Goal: Task Accomplishment & Management: Complete application form

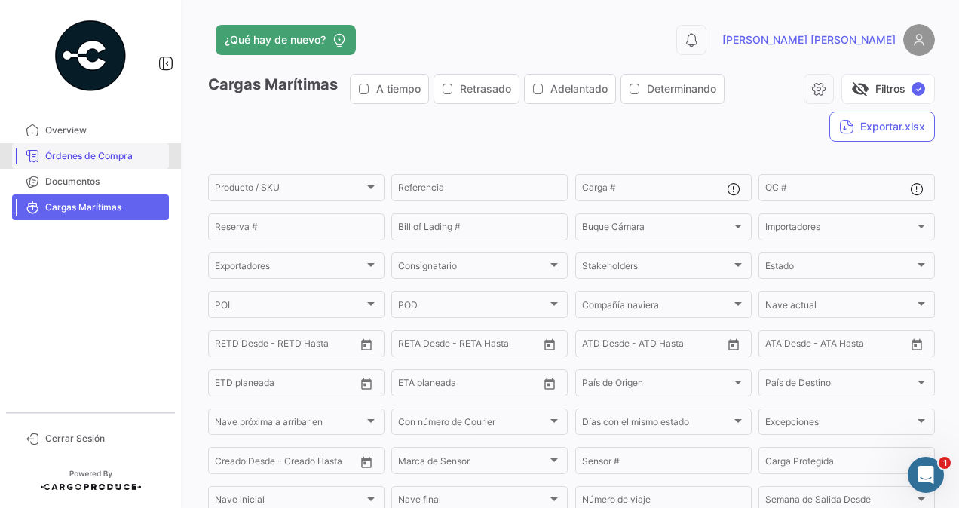
click at [92, 156] on span "Órdenes de Compra" at bounding box center [104, 156] width 118 height 14
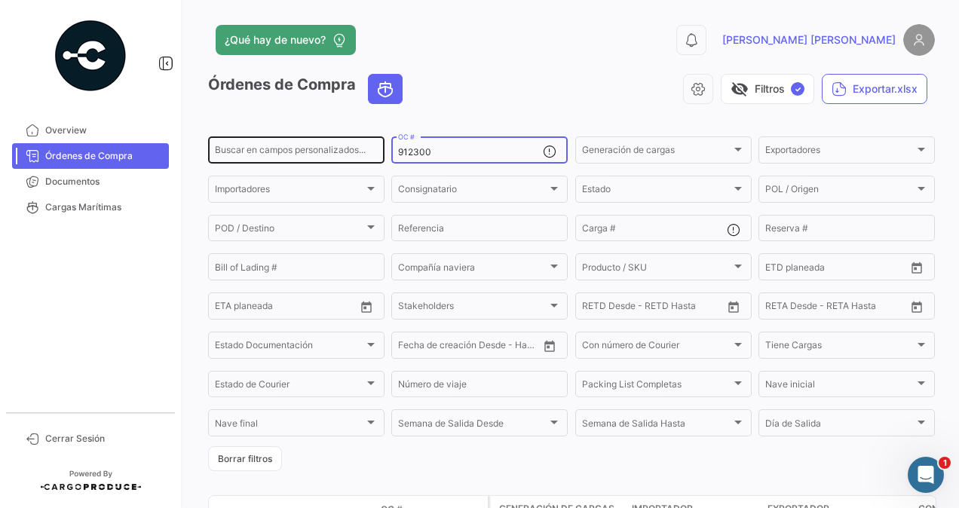
drag, startPoint x: 439, startPoint y: 156, endPoint x: 371, endPoint y: 152, distance: 68.0
click at [0, 0] on div "Buscar en [PERSON_NAME] personalizados... 912300 OC # Generación [PERSON_NAME] …" at bounding box center [0, 0] width 0 height 0
paste input "783"
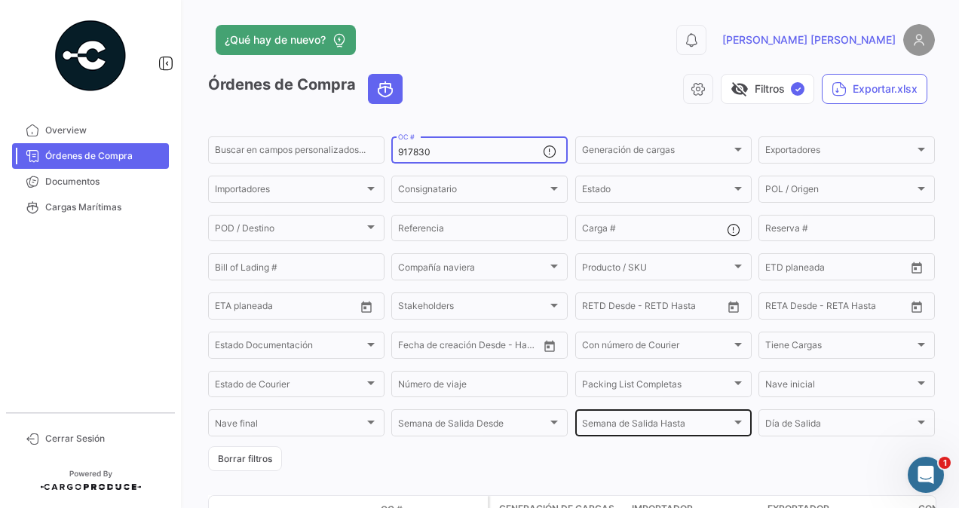
scroll to position [151, 0]
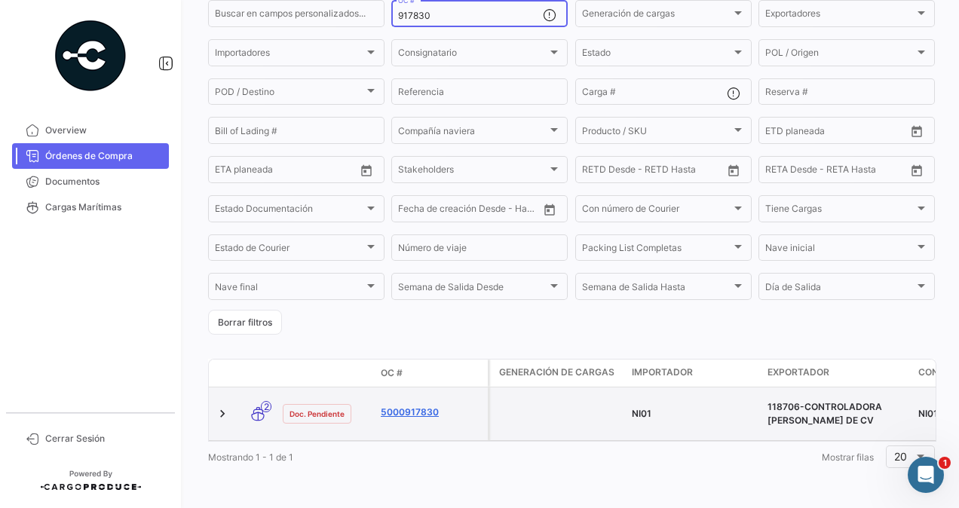
type input "917830"
click at [416, 406] on link "5000917830" at bounding box center [431, 413] width 101 height 14
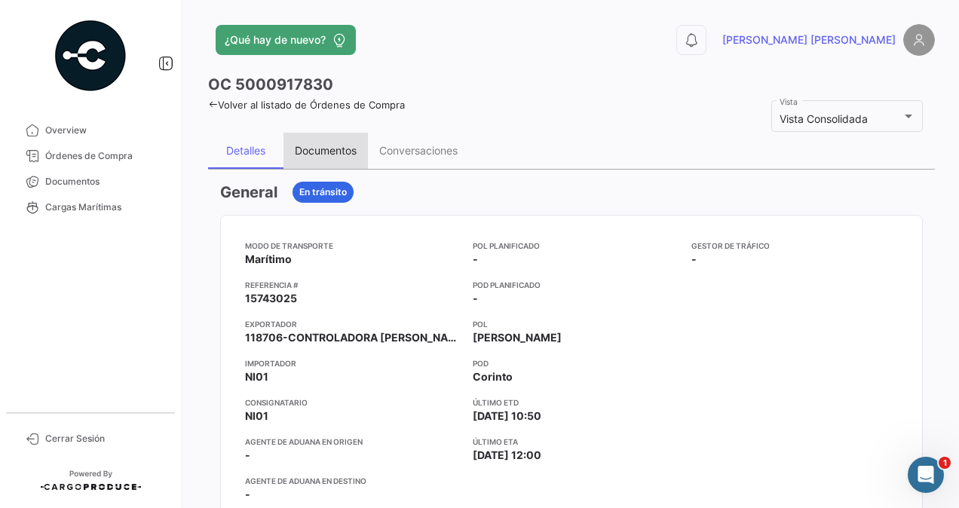
click at [316, 146] on div "Documentos" at bounding box center [326, 150] width 62 height 13
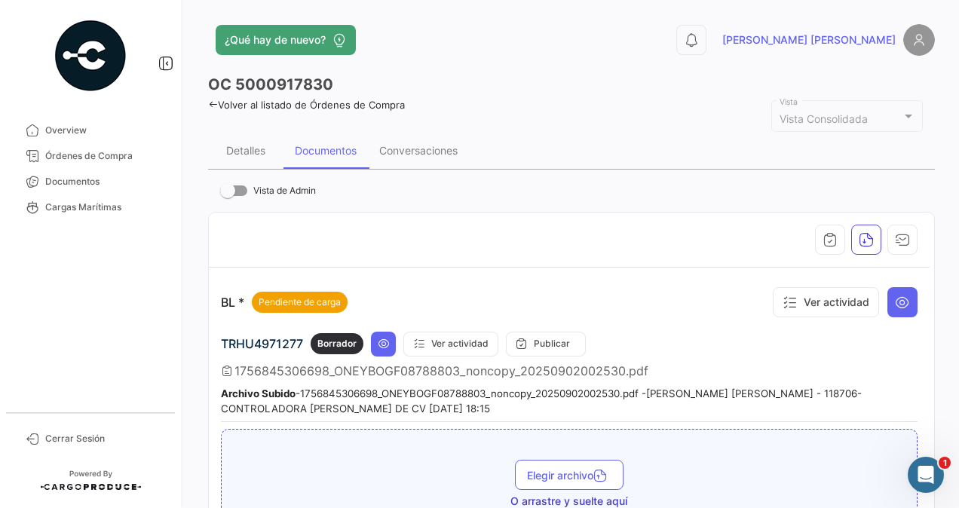
scroll to position [151, 0]
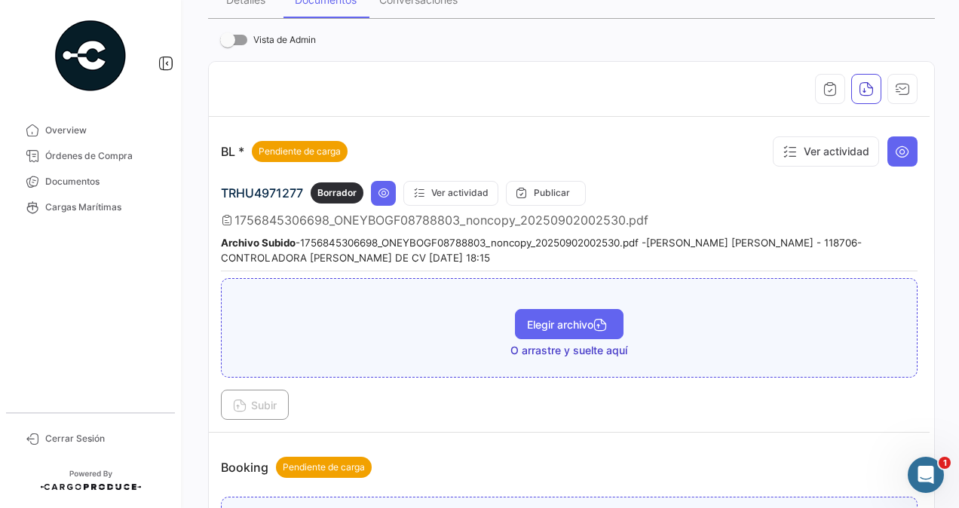
click at [572, 322] on span "Elegir archivo" at bounding box center [569, 324] width 84 height 13
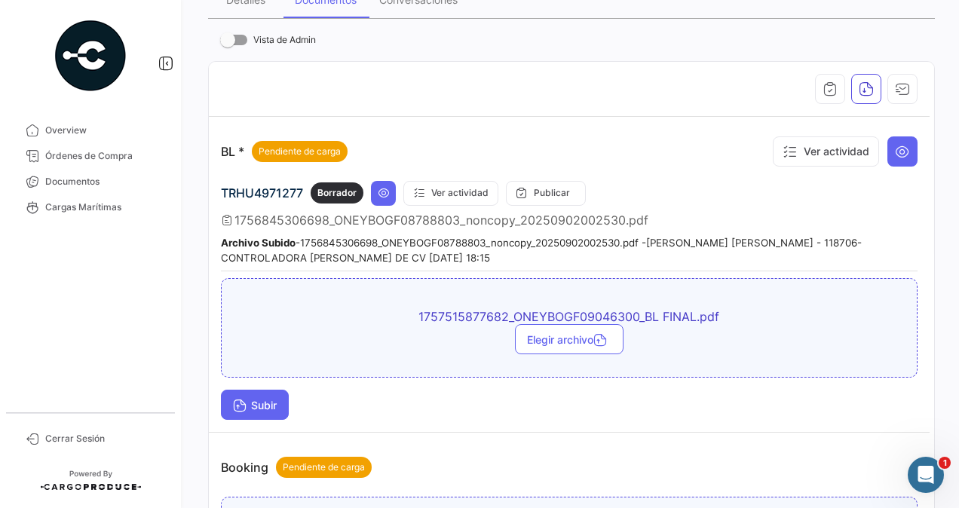
click at [247, 401] on span "Subir" at bounding box center [255, 405] width 44 height 13
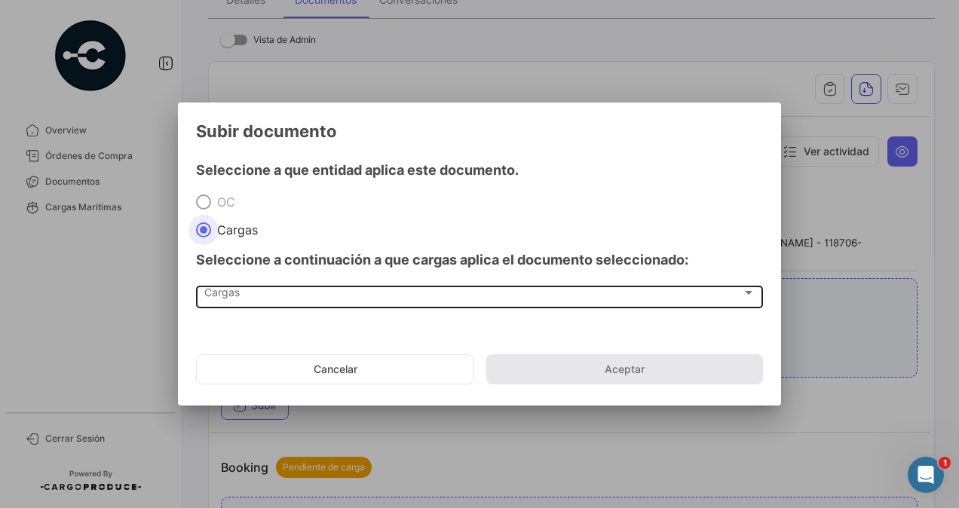
click at [235, 293] on span "Cargas" at bounding box center [473, 296] width 538 height 13
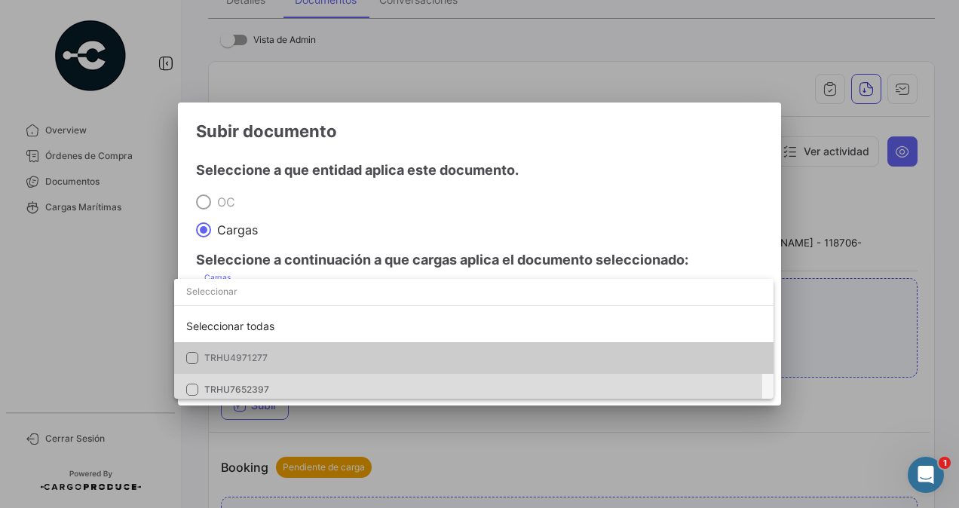
click at [264, 391] on span "TRHU7652397" at bounding box center [236, 389] width 65 height 11
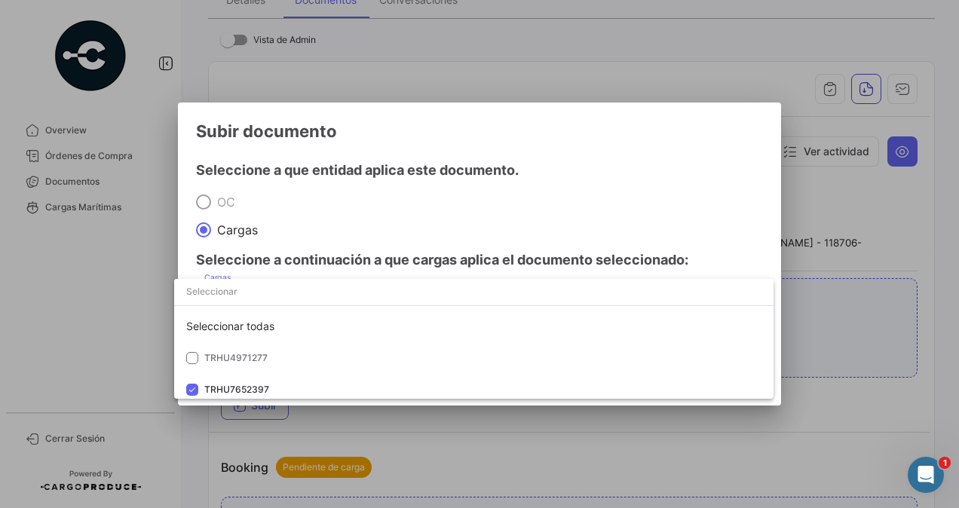
click at [836, 337] on div at bounding box center [479, 254] width 959 height 508
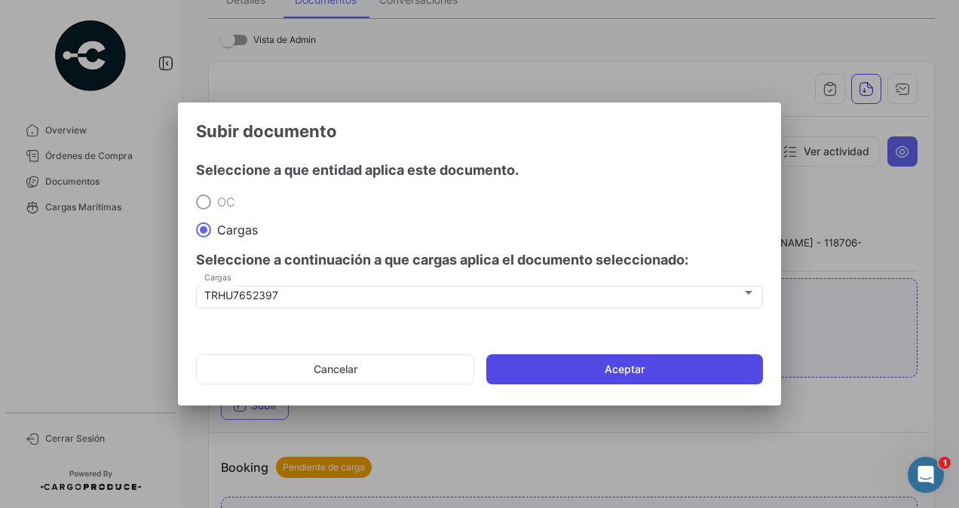
click at [680, 370] on button "Aceptar" at bounding box center [624, 370] width 277 height 30
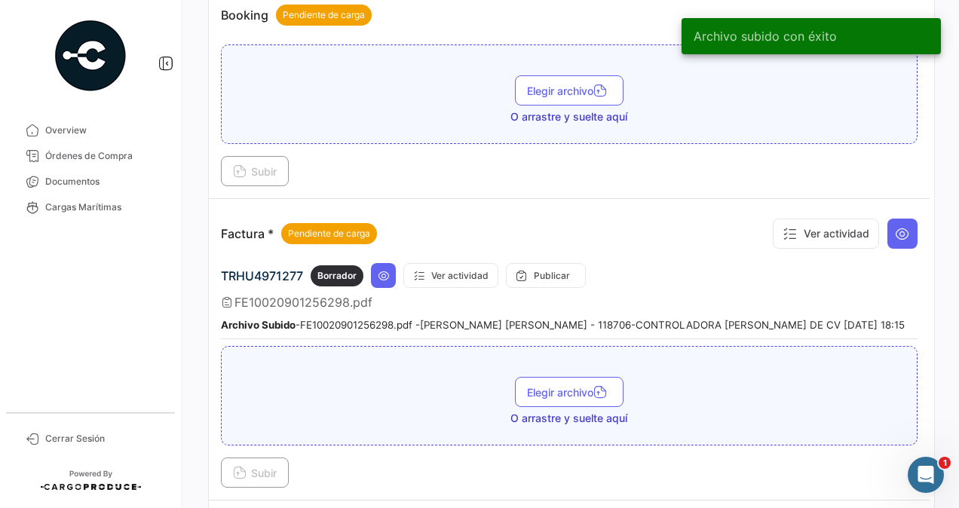
scroll to position [754, 0]
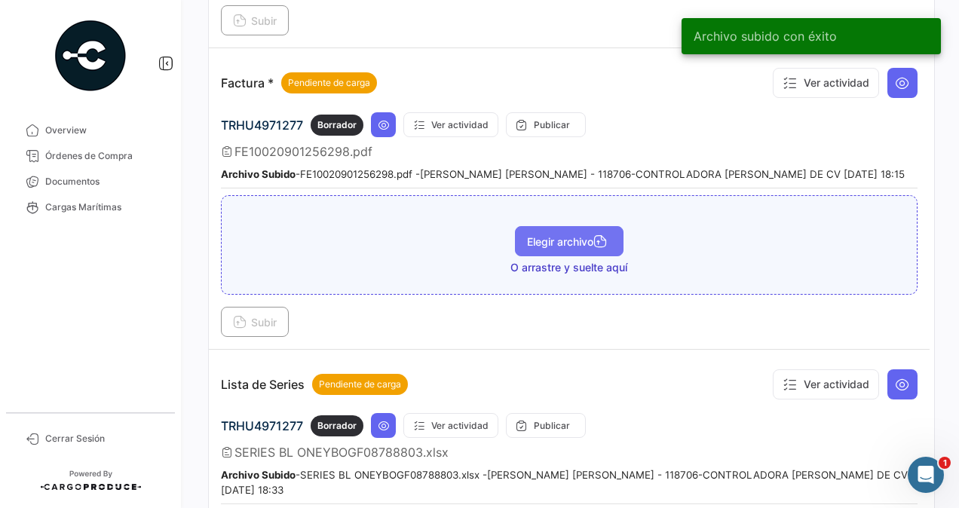
click at [561, 235] on span "Elegir archivo" at bounding box center [569, 241] width 84 height 13
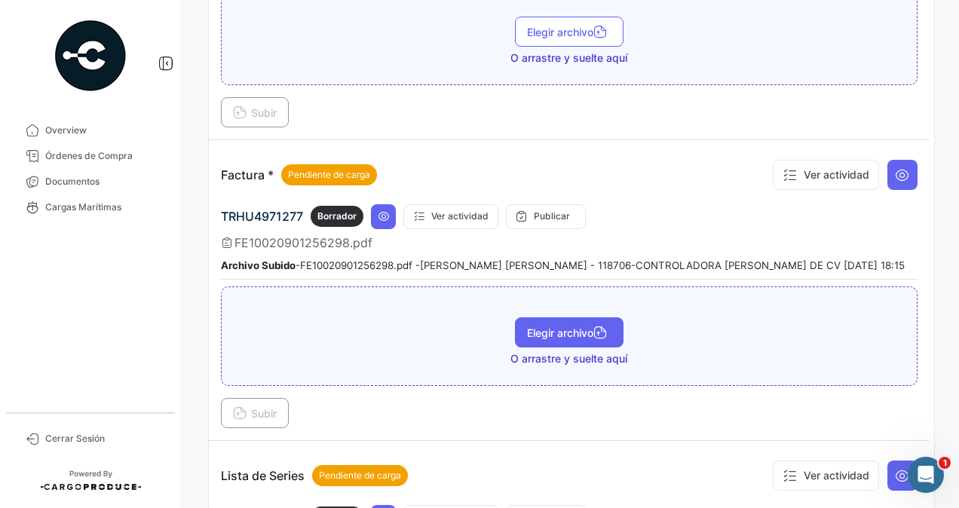
click at [575, 327] on span "Elegir archivo" at bounding box center [569, 333] width 84 height 13
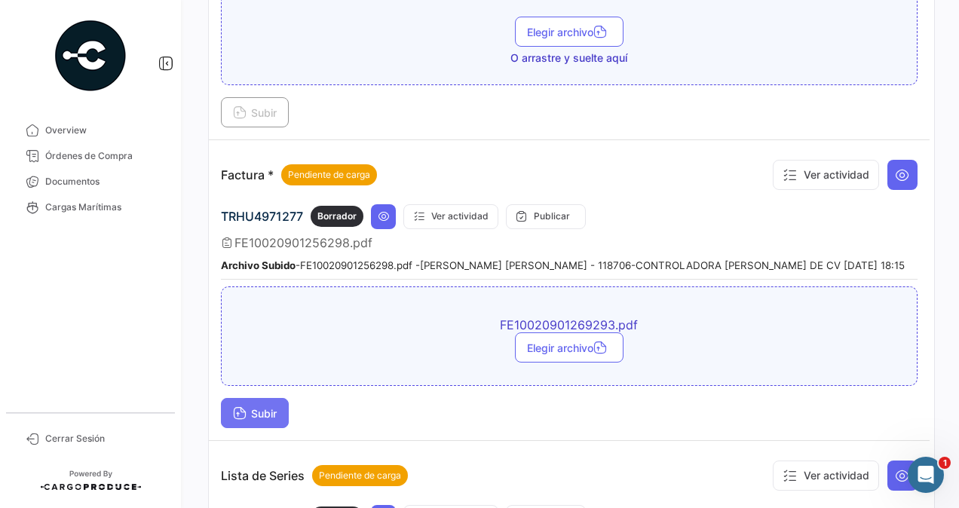
click at [267, 407] on span "Subir" at bounding box center [255, 413] width 44 height 13
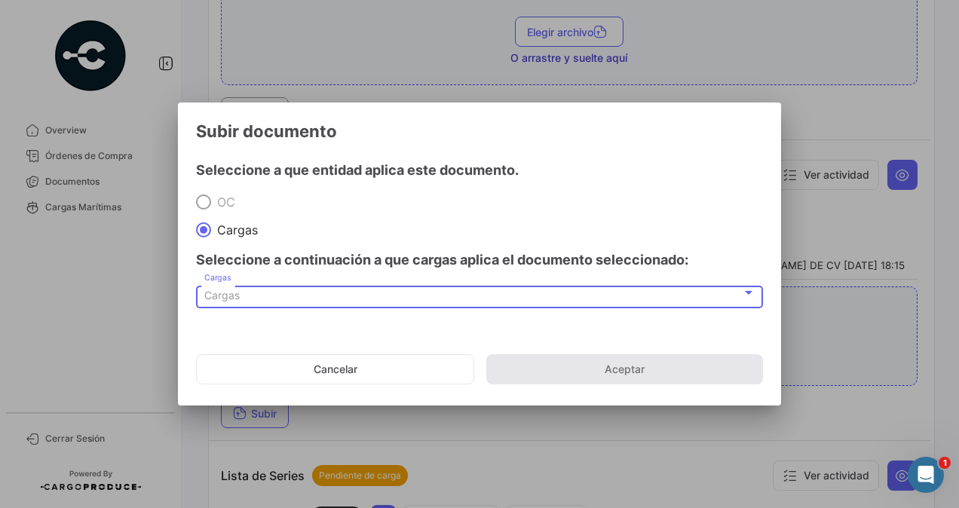
click at [241, 293] on div "Cargas" at bounding box center [473, 296] width 538 height 13
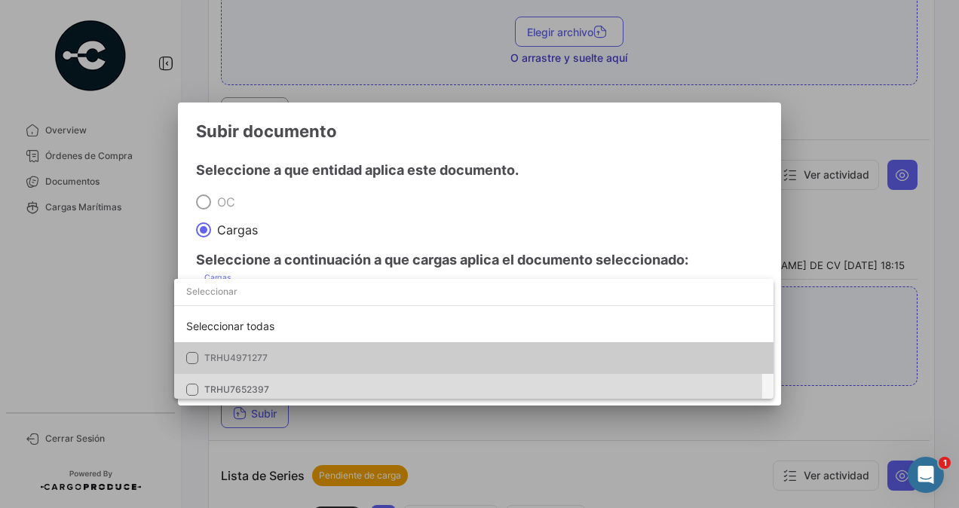
click at [212, 386] on span "TRHU7652397" at bounding box center [236, 389] width 65 height 11
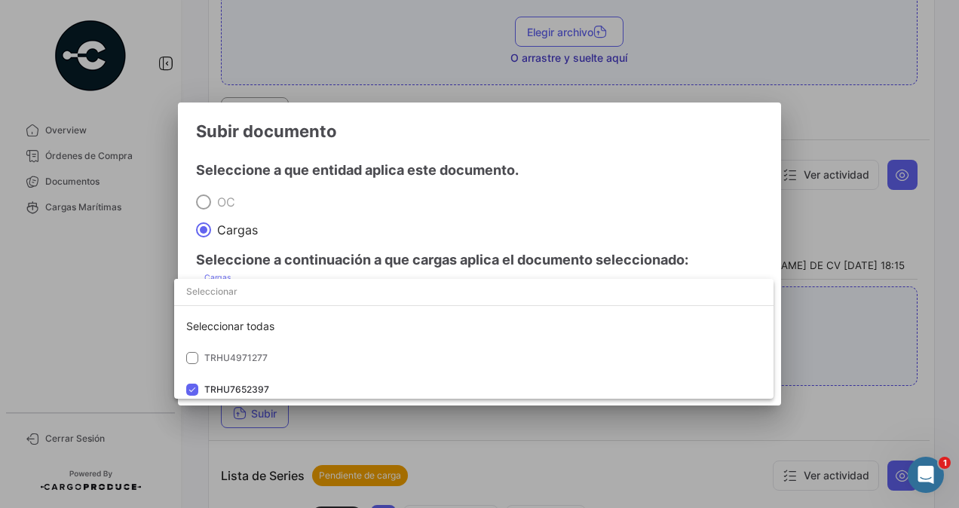
click at [839, 341] on div at bounding box center [479, 254] width 959 height 508
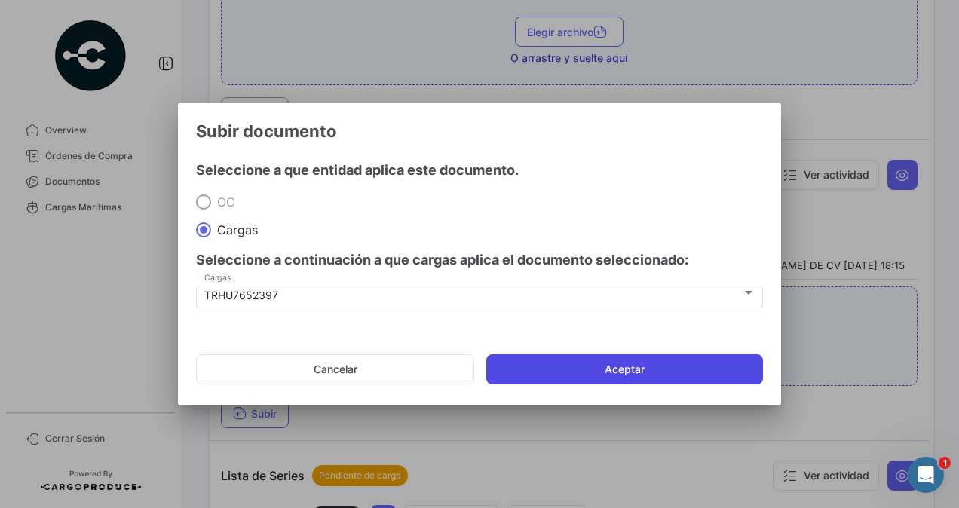
click at [692, 369] on button "Aceptar" at bounding box center [624, 370] width 277 height 30
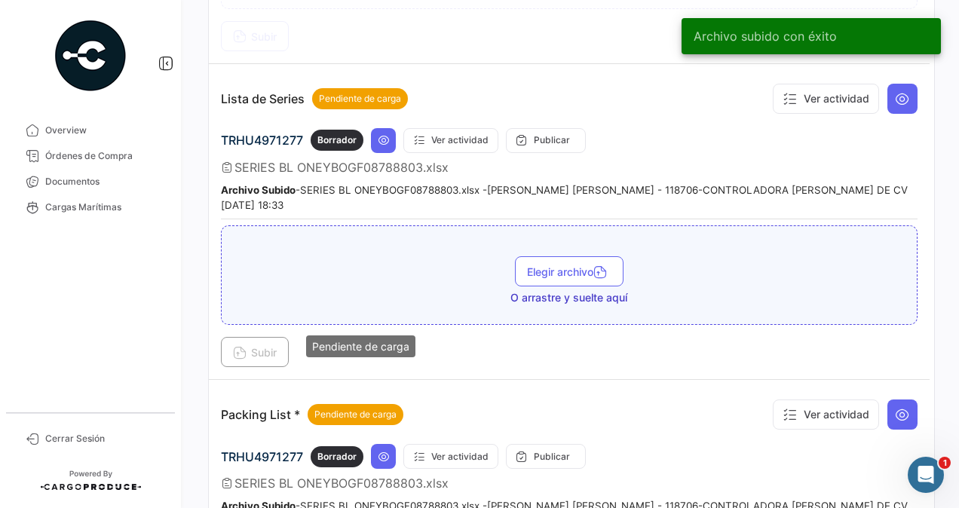
scroll to position [1207, 0]
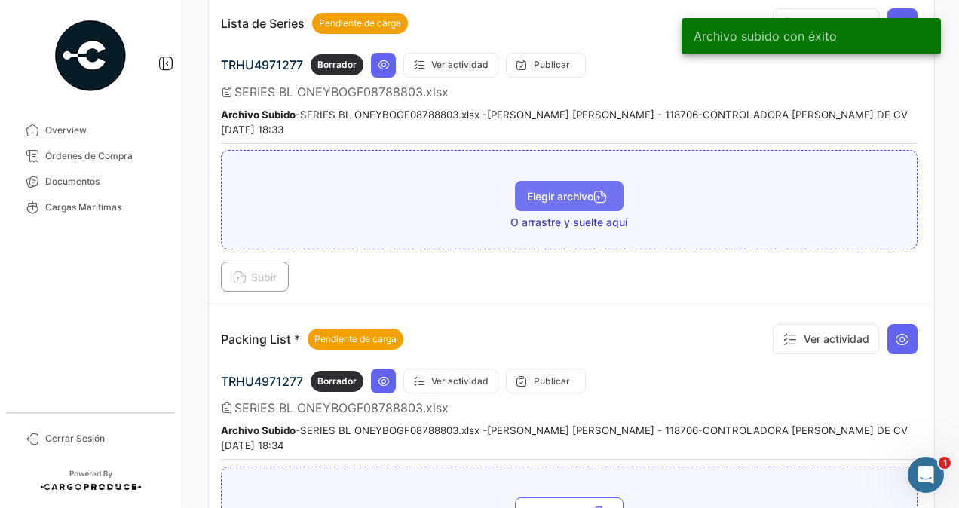
click at [537, 190] on span "Elegir archivo" at bounding box center [569, 196] width 84 height 13
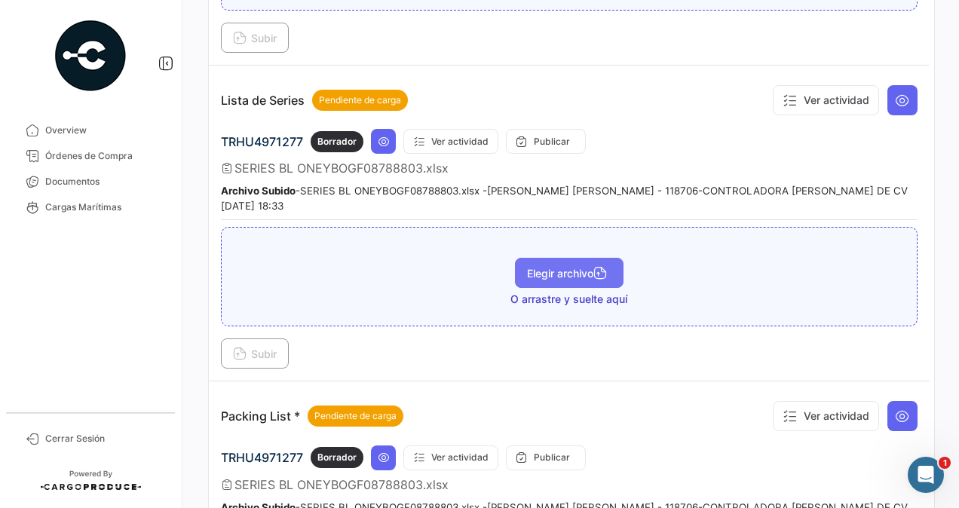
click at [557, 267] on span "Elegir archivo" at bounding box center [569, 273] width 84 height 13
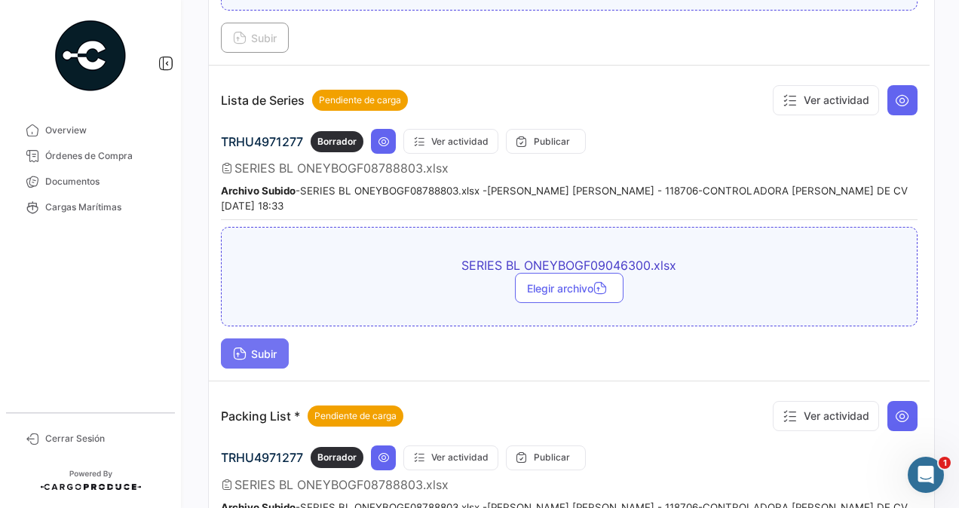
click at [256, 339] on button "Subir" at bounding box center [255, 354] width 68 height 30
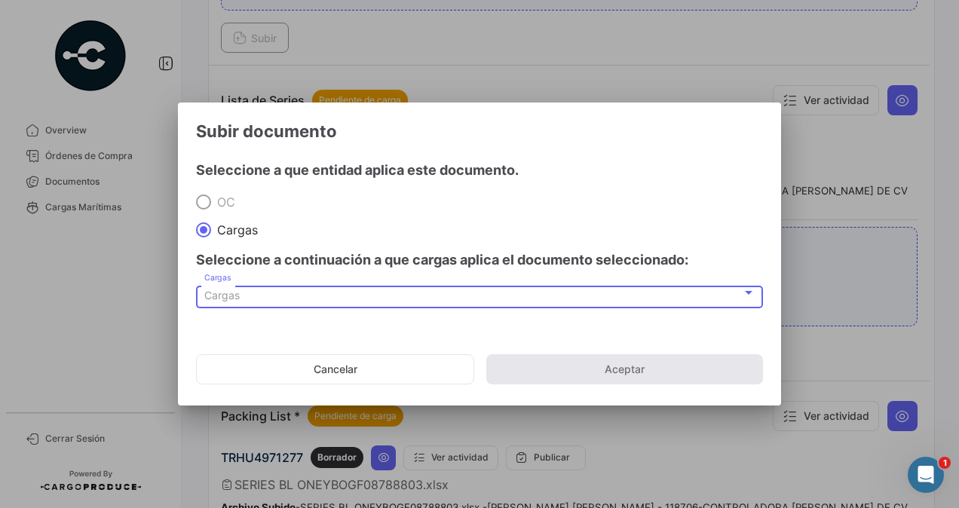
click at [230, 296] on span "Cargas" at bounding box center [221, 295] width 35 height 13
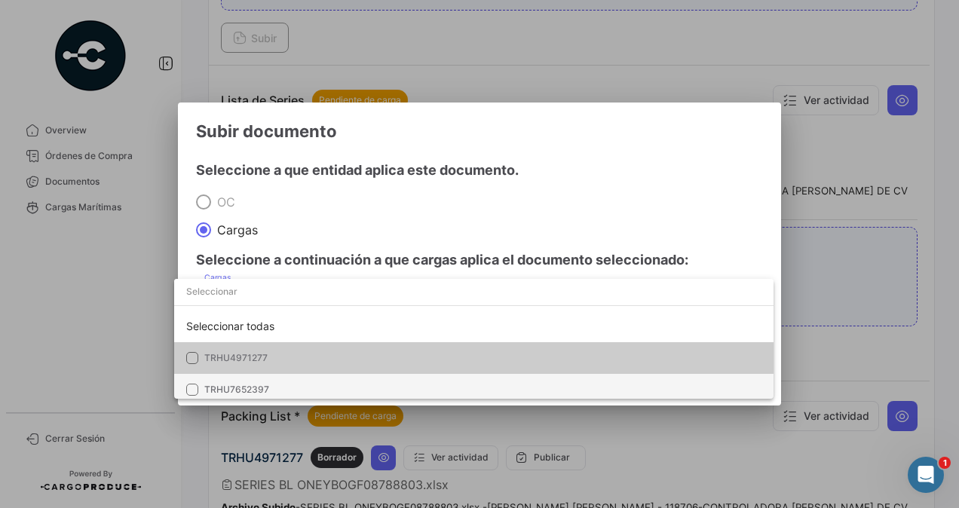
click at [259, 387] on span "TRHU7652397" at bounding box center [236, 389] width 65 height 11
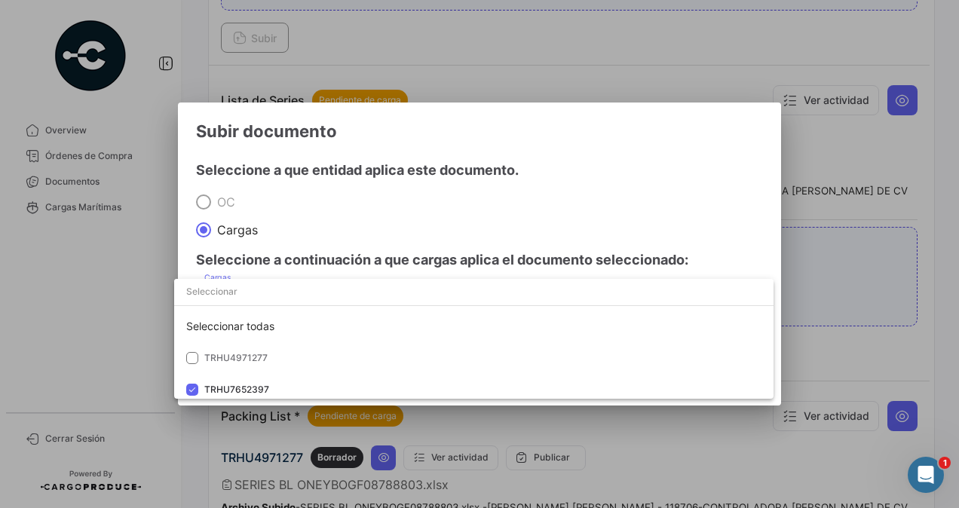
click at [841, 263] on div at bounding box center [479, 254] width 959 height 508
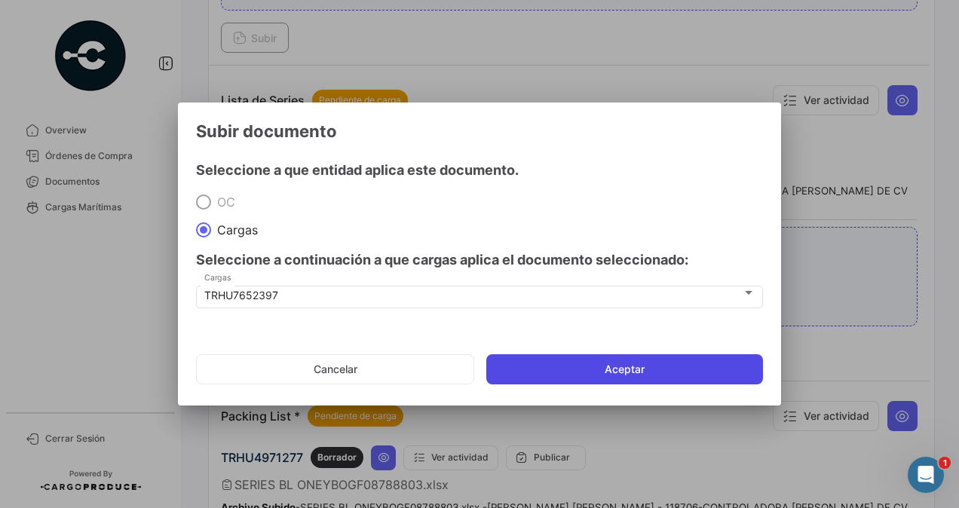
click at [630, 366] on button "Aceptar" at bounding box center [624, 370] width 277 height 30
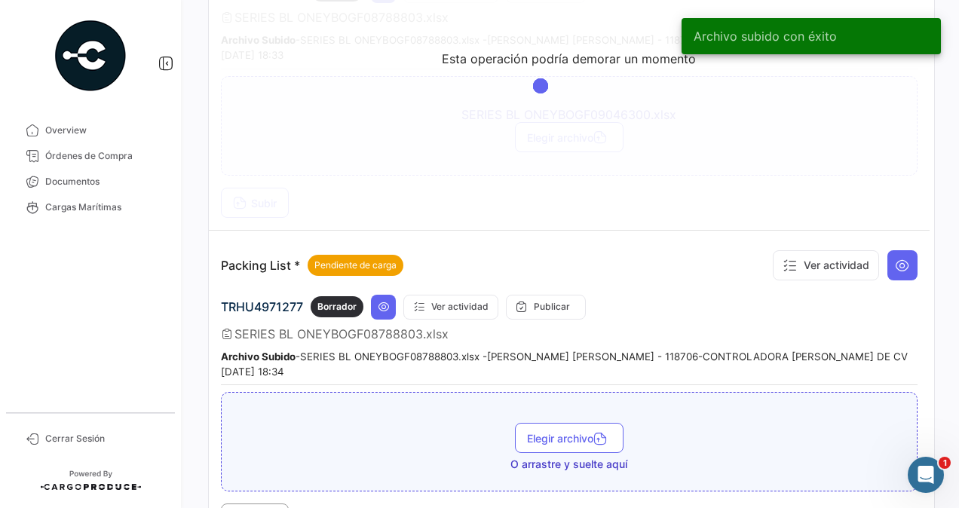
scroll to position [1475, 0]
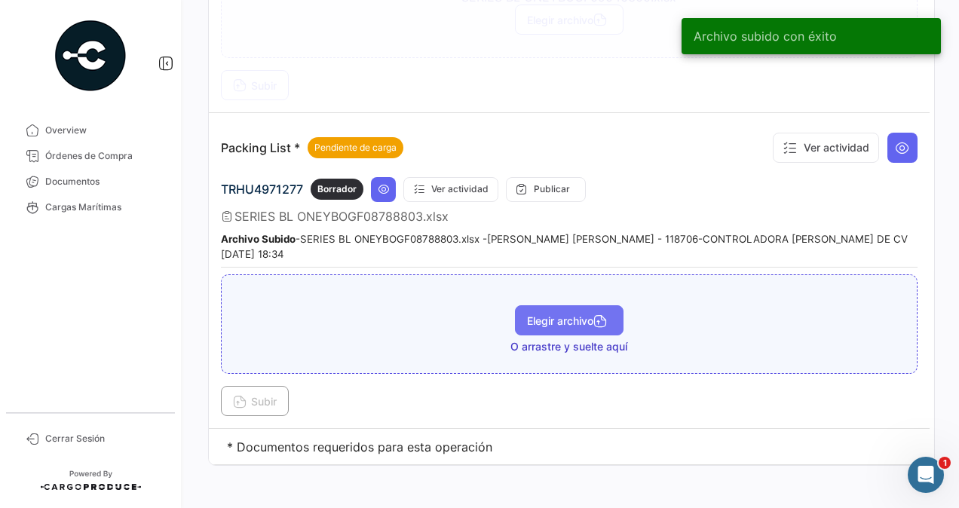
click at [548, 315] on span "Elegir archivo" at bounding box center [569, 321] width 84 height 13
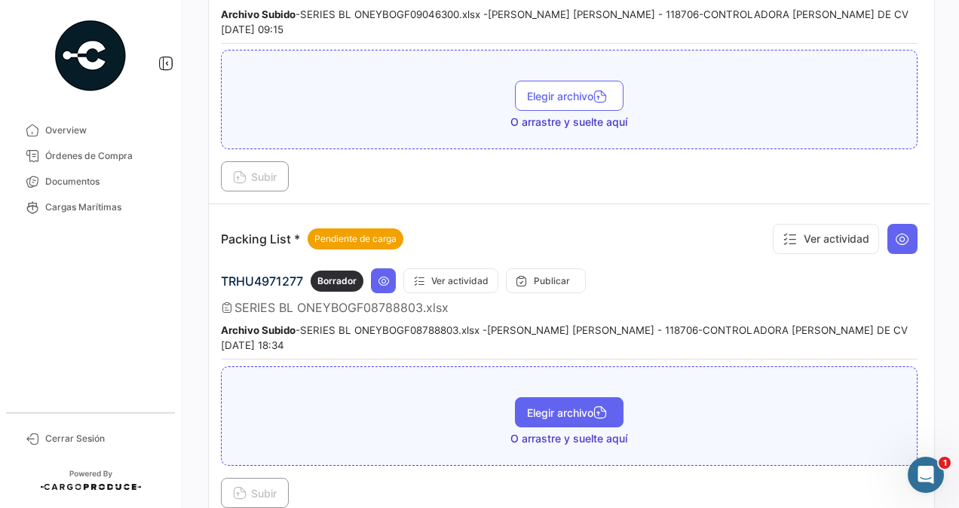
click at [561, 407] on span "Elegir archivo" at bounding box center [569, 413] width 84 height 13
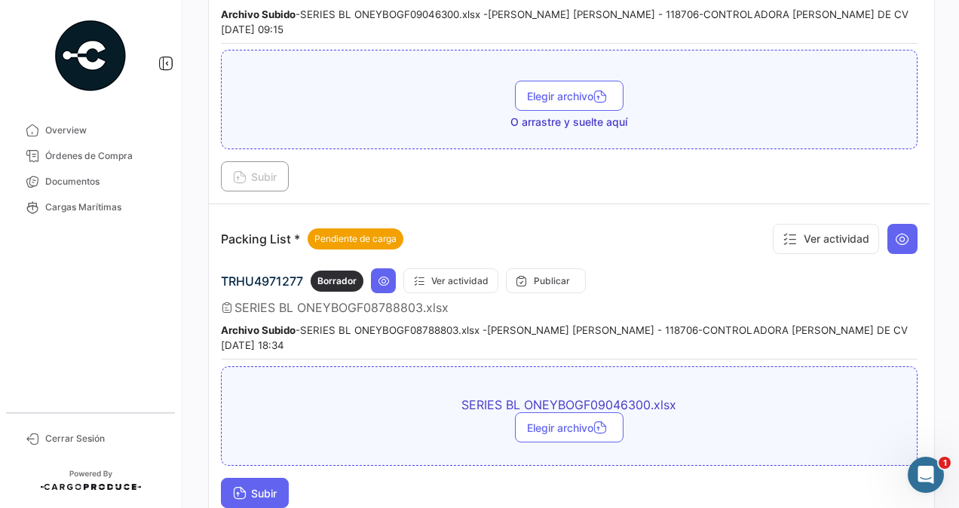
click at [247, 487] on span "Subir" at bounding box center [255, 493] width 44 height 13
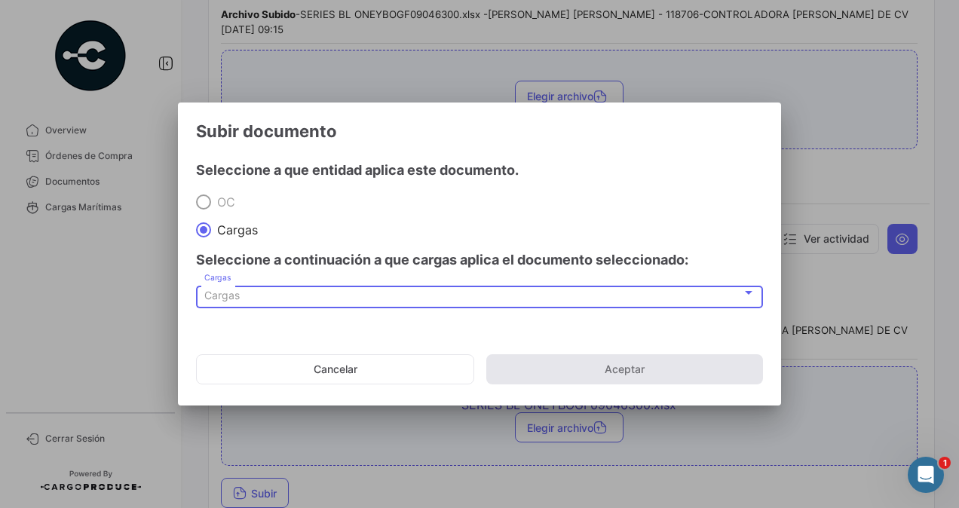
click at [237, 297] on span "Cargas" at bounding box center [221, 295] width 35 height 13
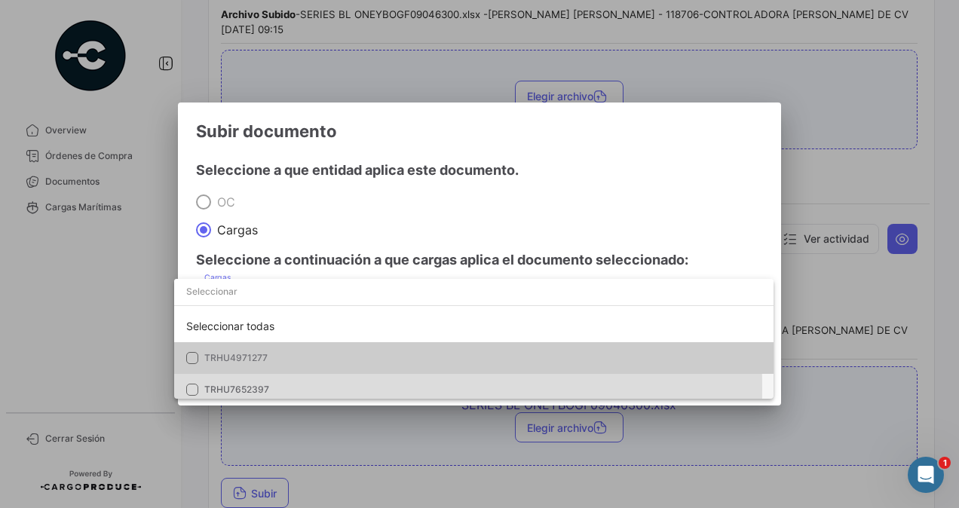
click at [218, 389] on span "TRHU7652397" at bounding box center [236, 389] width 65 height 11
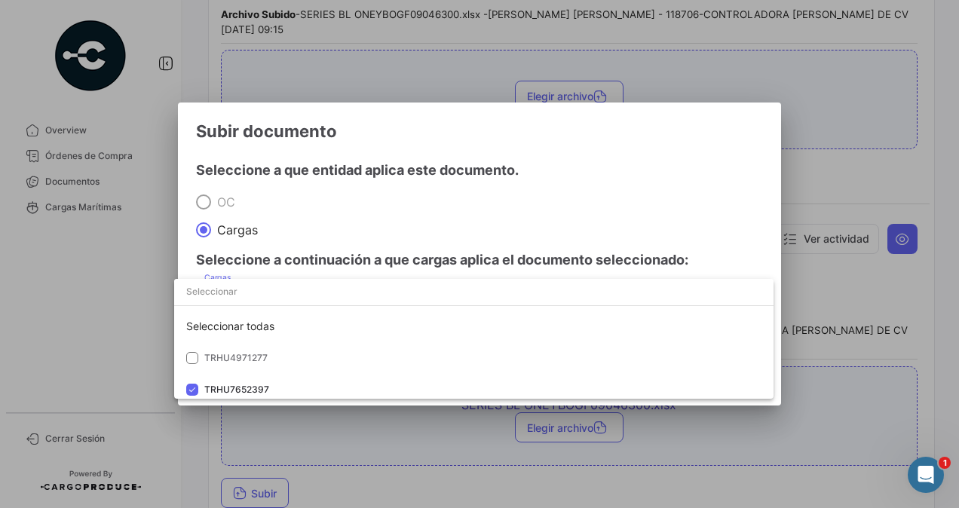
click at [821, 371] on div at bounding box center [479, 254] width 959 height 508
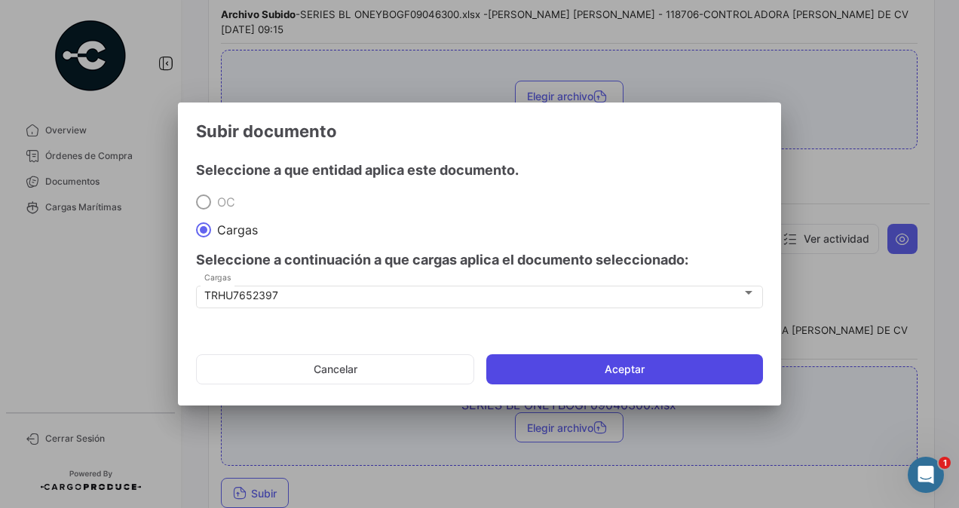
click at [730, 369] on button "Aceptar" at bounding box center [624, 370] width 277 height 30
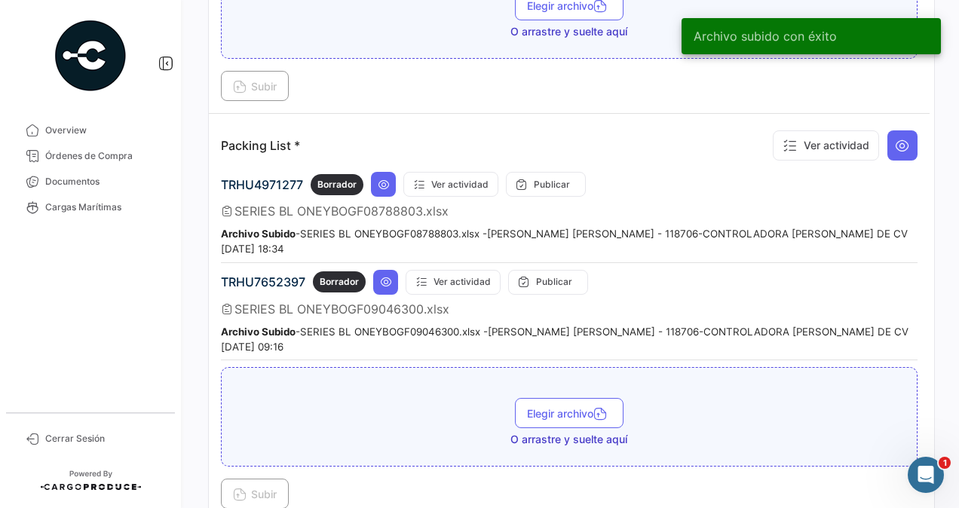
scroll to position [1656, 0]
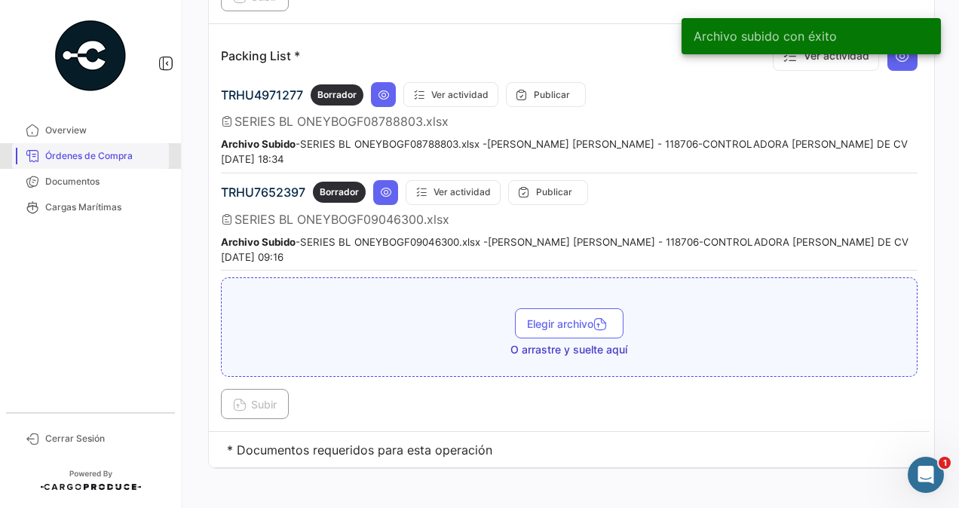
click at [107, 154] on span "Órdenes de Compra" at bounding box center [104, 156] width 118 height 14
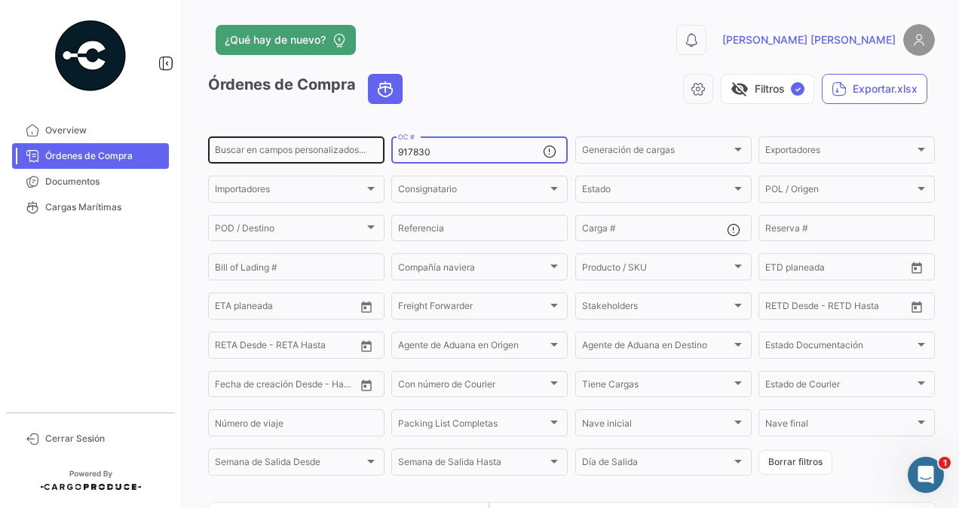
drag, startPoint x: 435, startPoint y: 151, endPoint x: 368, endPoint y: 155, distance: 67.3
click at [0, 0] on div "Buscar en [PERSON_NAME] personalizados... 917830 OC # Generación [PERSON_NAME] …" at bounding box center [0, 0] width 0 height 0
paste input "2305"
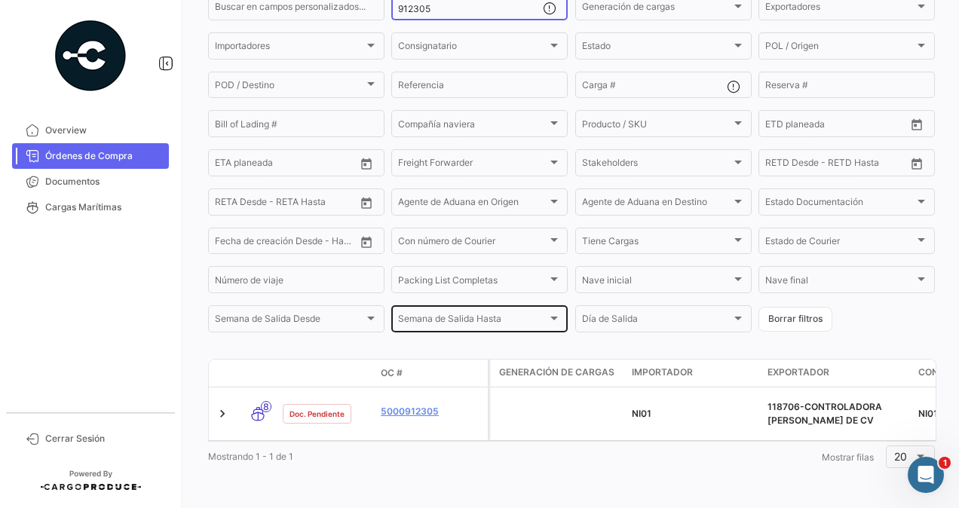
scroll to position [158, 0]
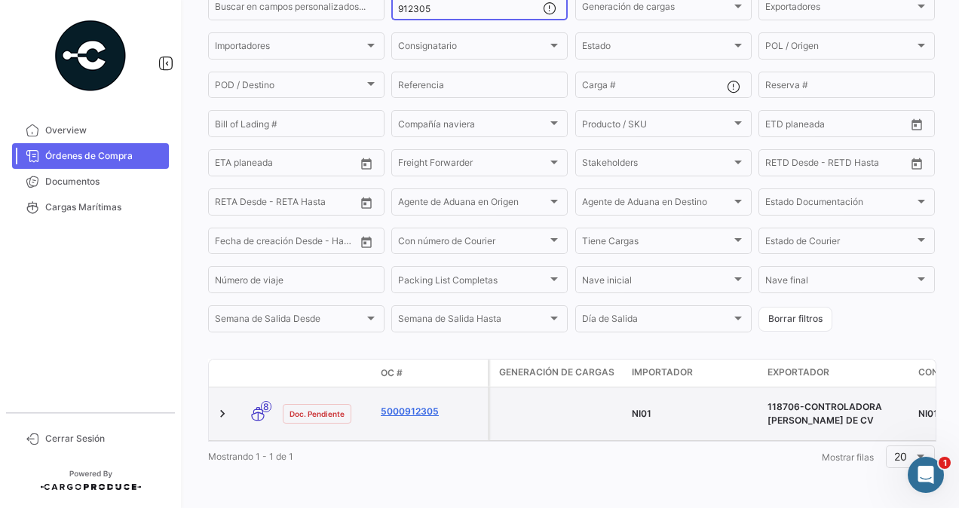
type input "912305"
click at [413, 405] on link "5000912305" at bounding box center [431, 412] width 101 height 14
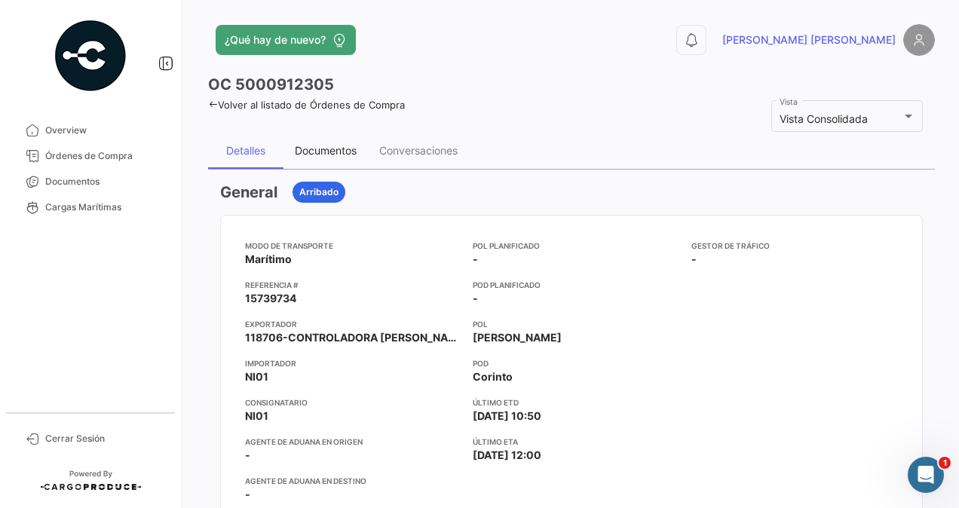
click at [342, 151] on div "Documentos" at bounding box center [326, 150] width 62 height 13
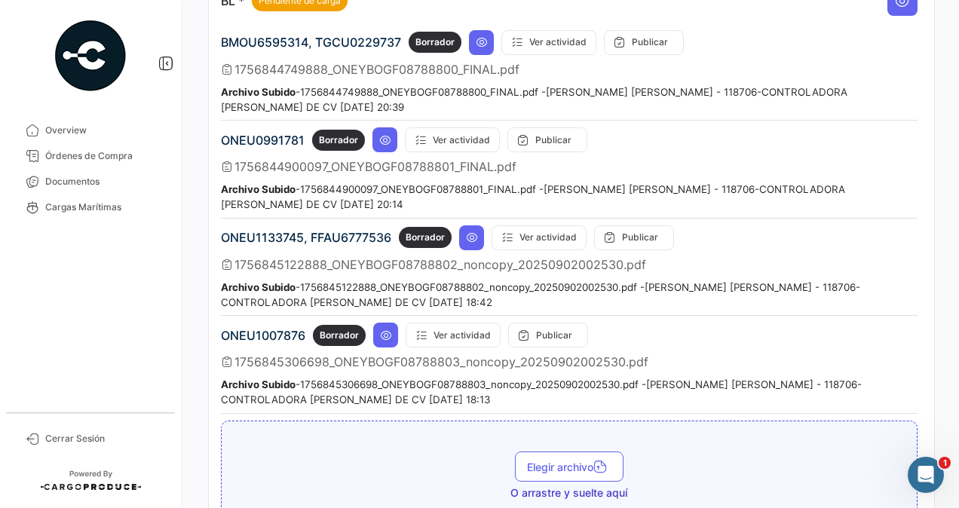
scroll to position [377, 0]
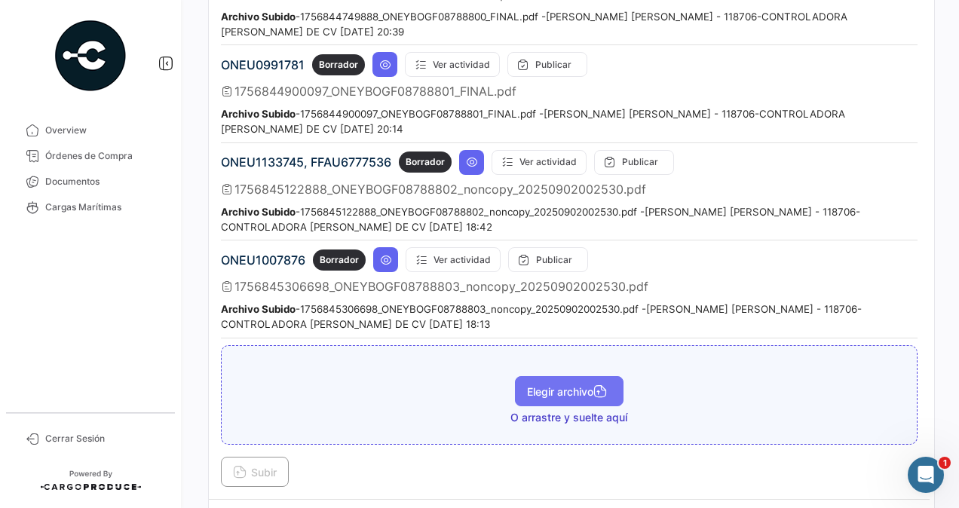
click at [564, 385] on span "Elegir archivo" at bounding box center [569, 391] width 84 height 13
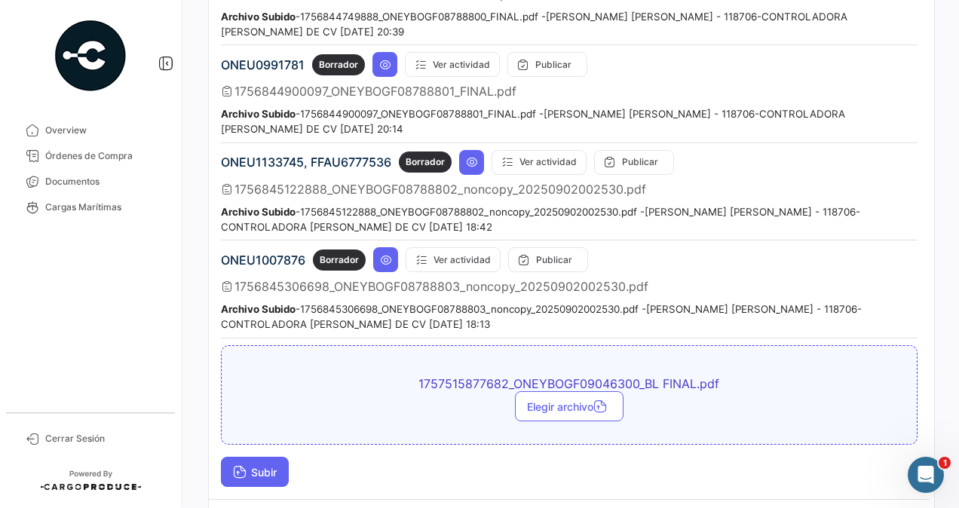
click at [256, 466] on span "Subir" at bounding box center [255, 472] width 44 height 13
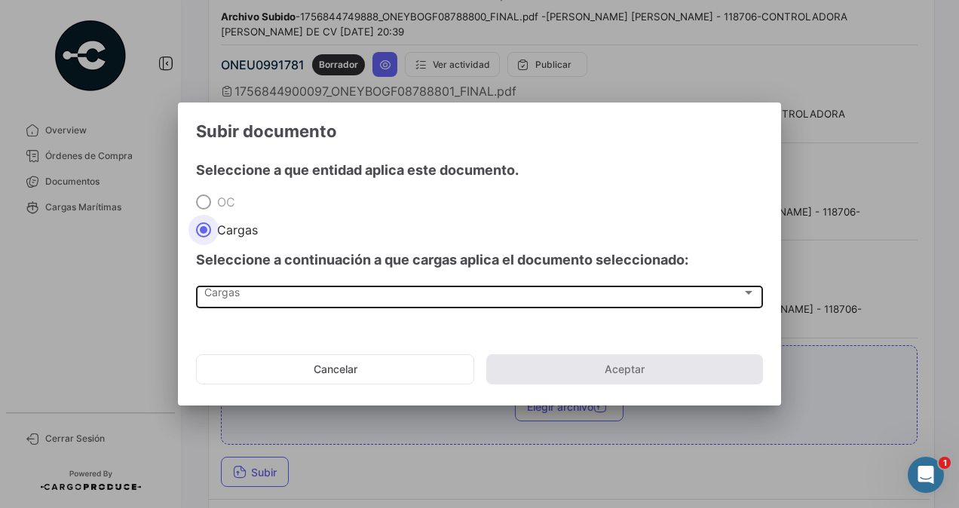
click at [235, 293] on span "Cargas" at bounding box center [473, 296] width 538 height 13
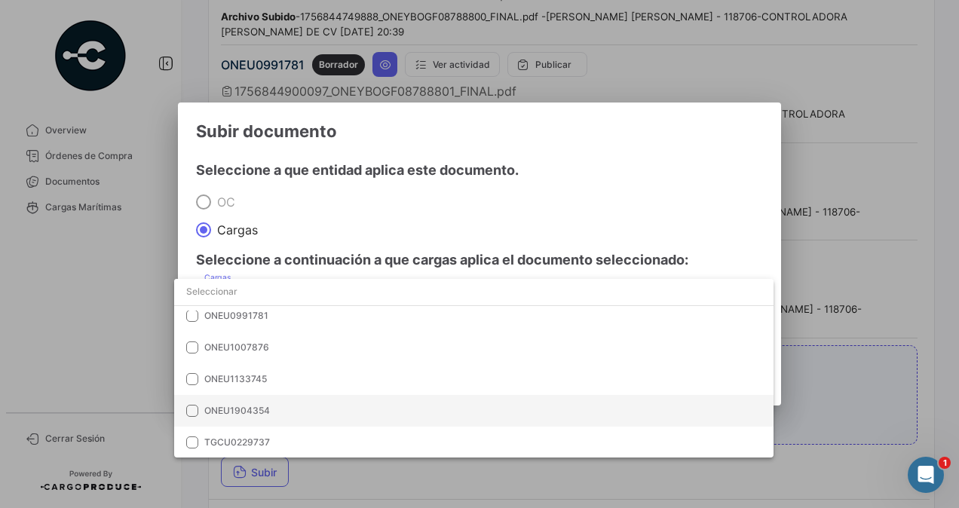
scroll to position [62, 0]
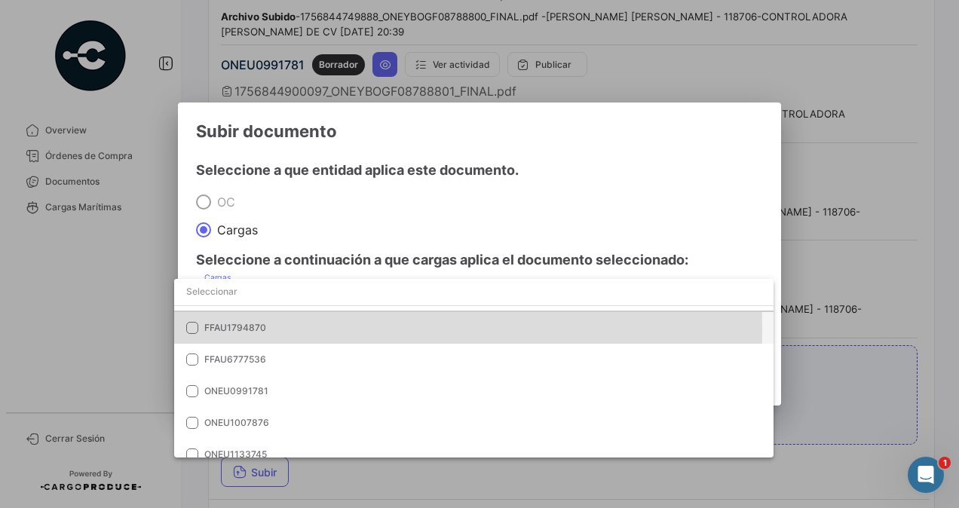
click at [260, 329] on span "FFAU1794870" at bounding box center [235, 327] width 62 height 11
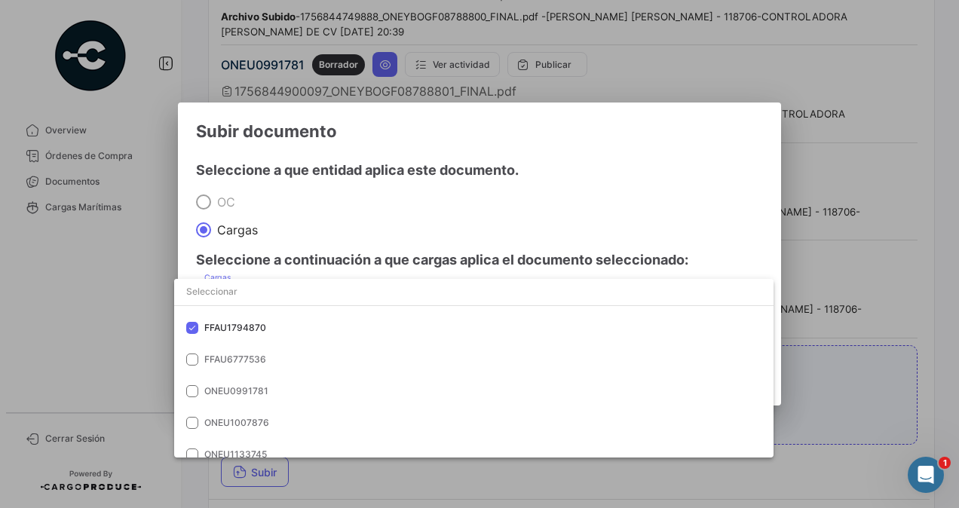
click at [827, 370] on div at bounding box center [479, 254] width 959 height 508
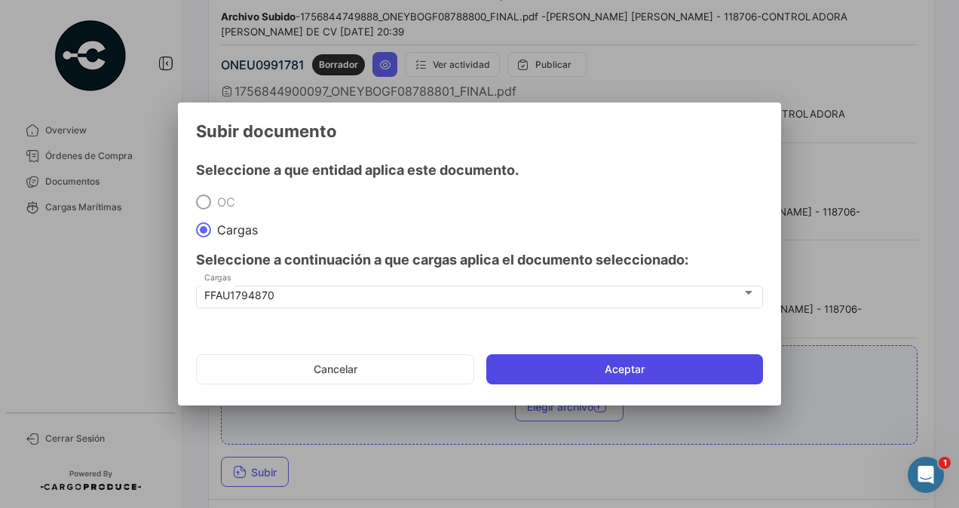
click at [603, 371] on button "Aceptar" at bounding box center [624, 370] width 277 height 30
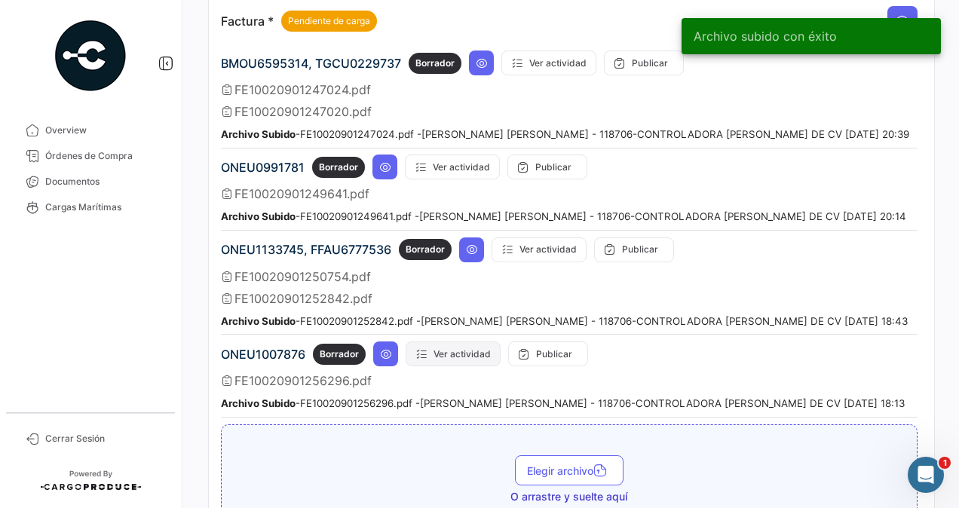
scroll to position [1358, 0]
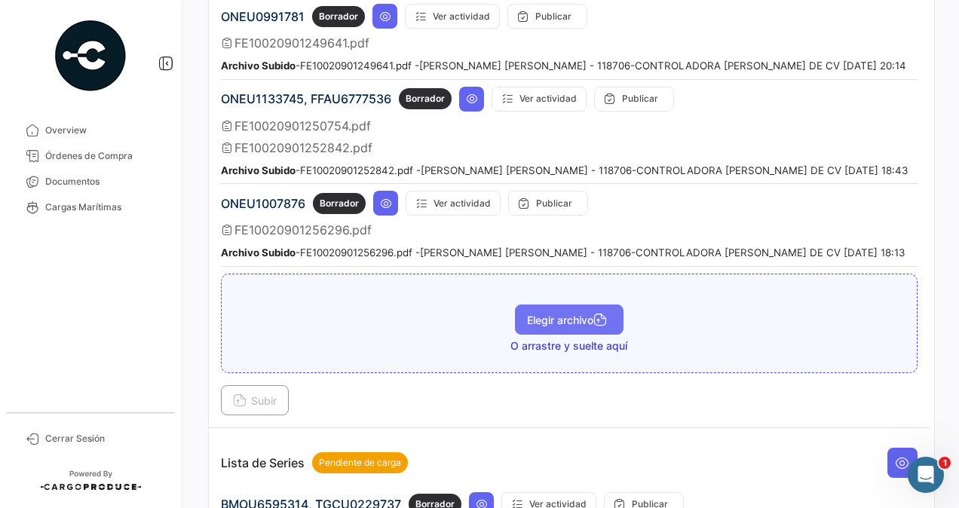
click at [543, 314] on span "Elegir archivo" at bounding box center [569, 320] width 84 height 13
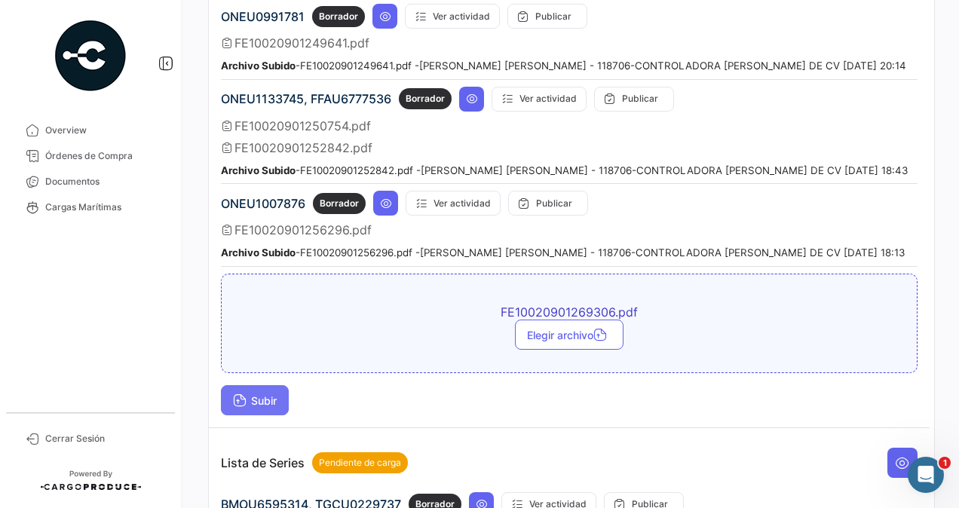
click at [255, 394] on span "Subir" at bounding box center [255, 400] width 44 height 13
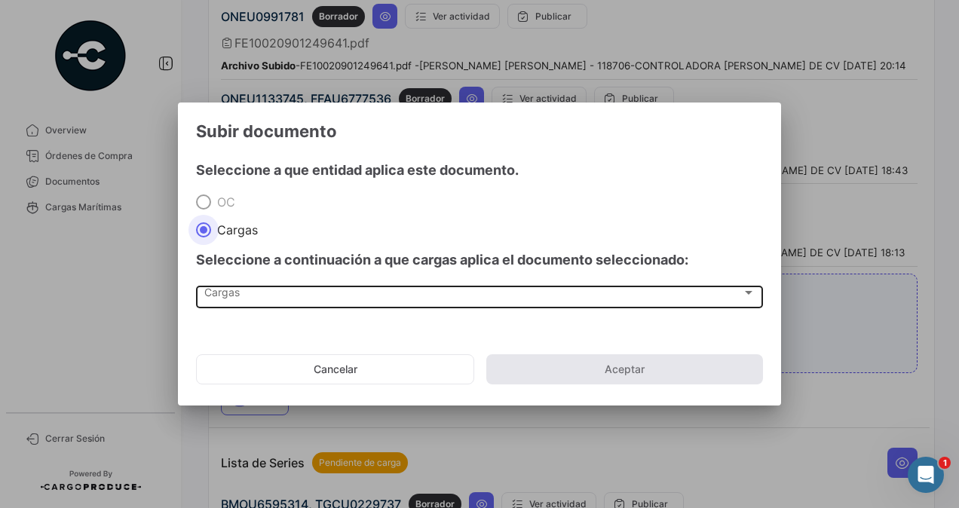
click at [258, 299] on div "Cargas" at bounding box center [473, 296] width 538 height 13
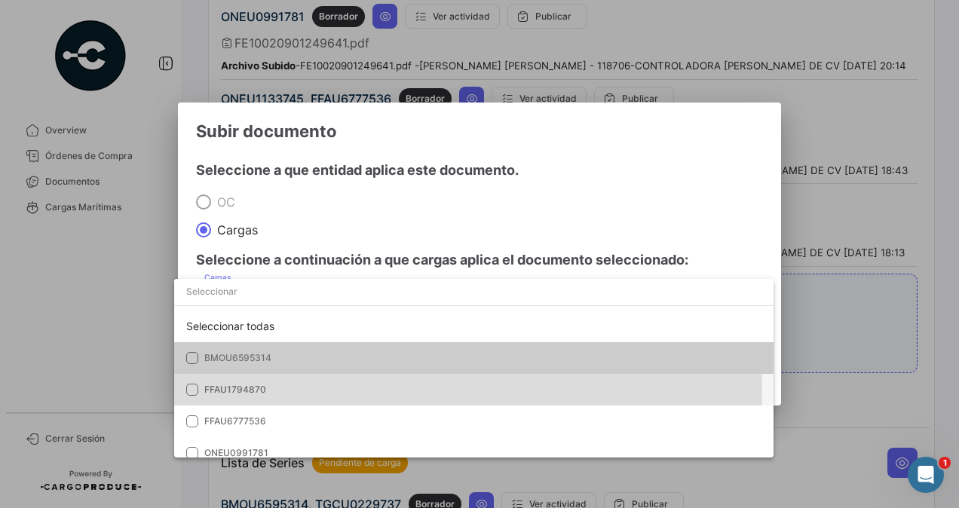
click at [246, 390] on span "FFAU1794870" at bounding box center [235, 389] width 62 height 11
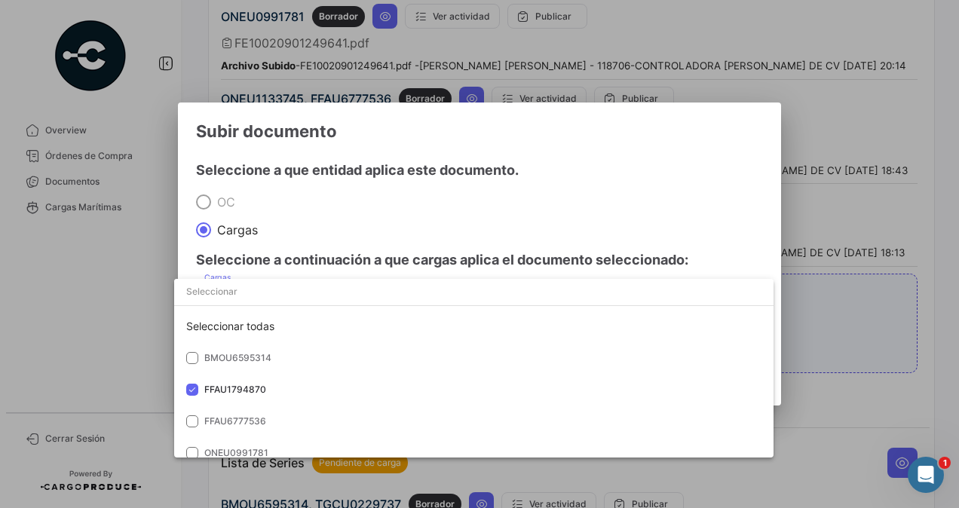
click at [838, 373] on div at bounding box center [479, 254] width 959 height 508
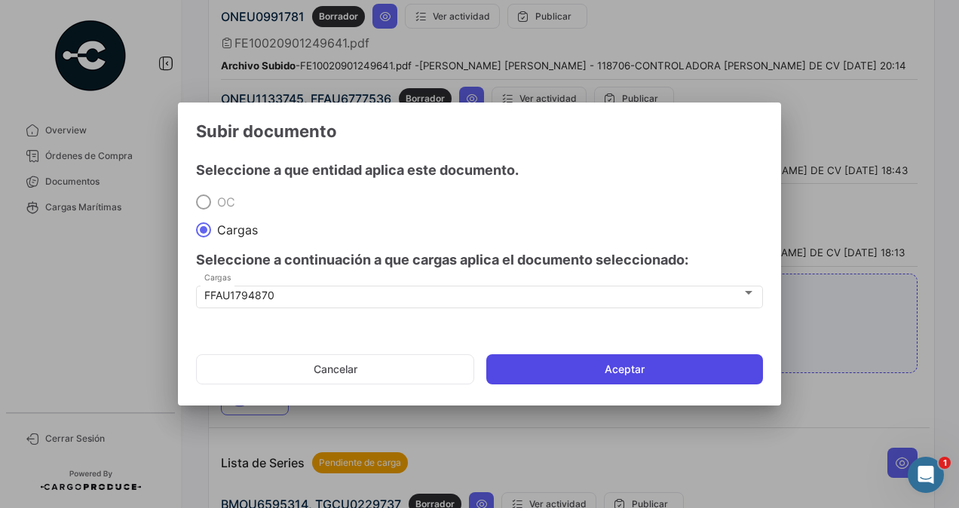
click at [684, 369] on button "Aceptar" at bounding box center [624, 370] width 277 height 30
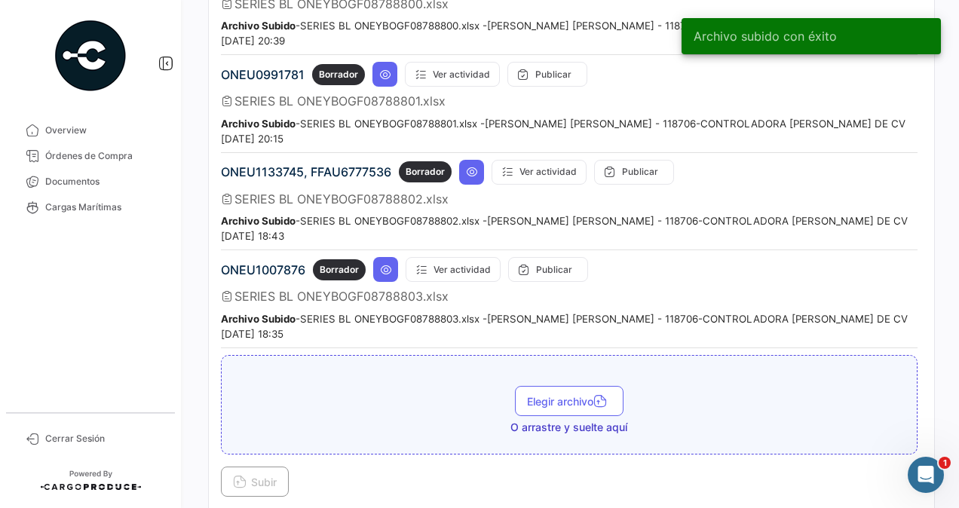
scroll to position [1961, 0]
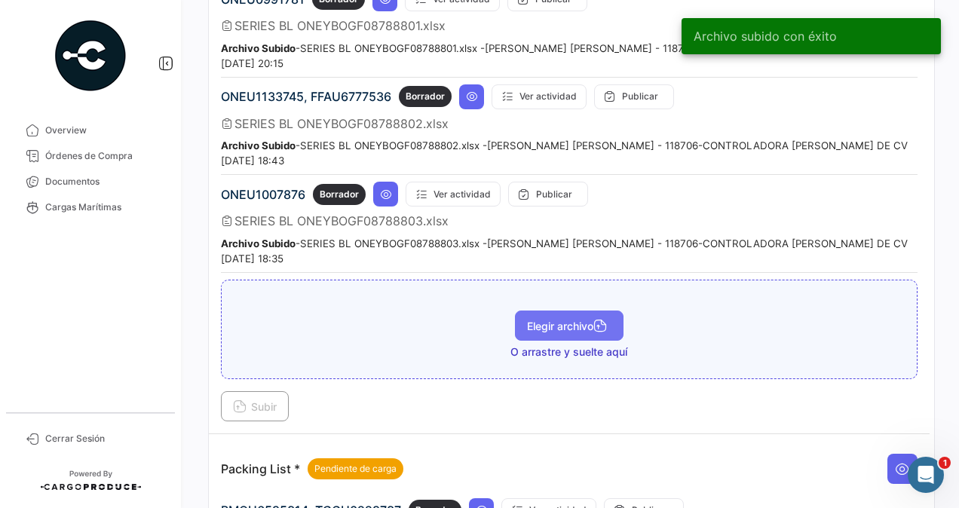
click at [576, 320] on span "Elegir archivo" at bounding box center [569, 326] width 84 height 13
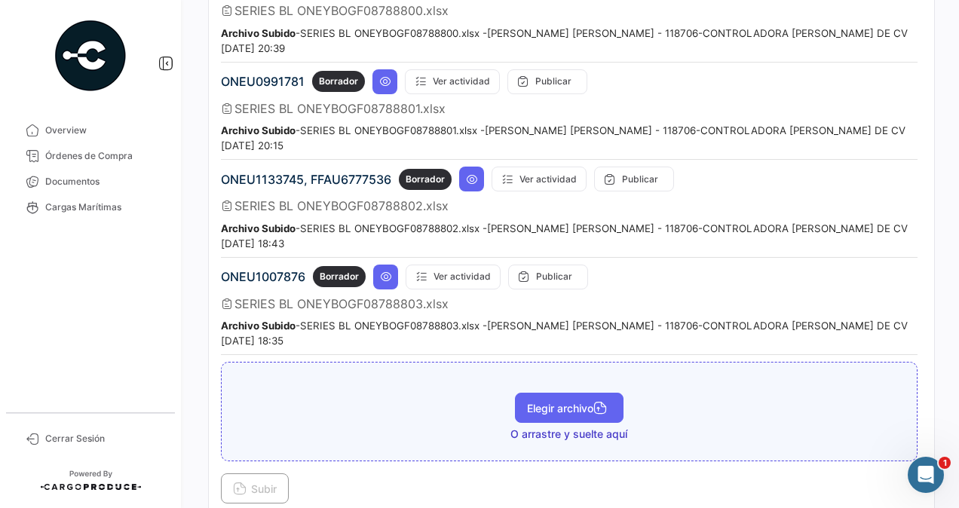
click at [556, 402] on span "Elegir archivo" at bounding box center [569, 408] width 84 height 13
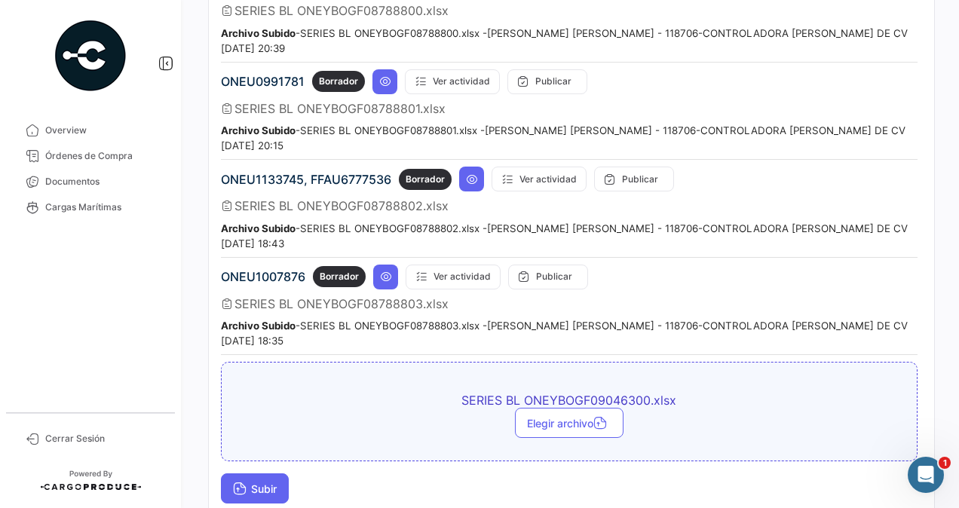
click at [262, 483] on span "Subir" at bounding box center [255, 489] width 44 height 13
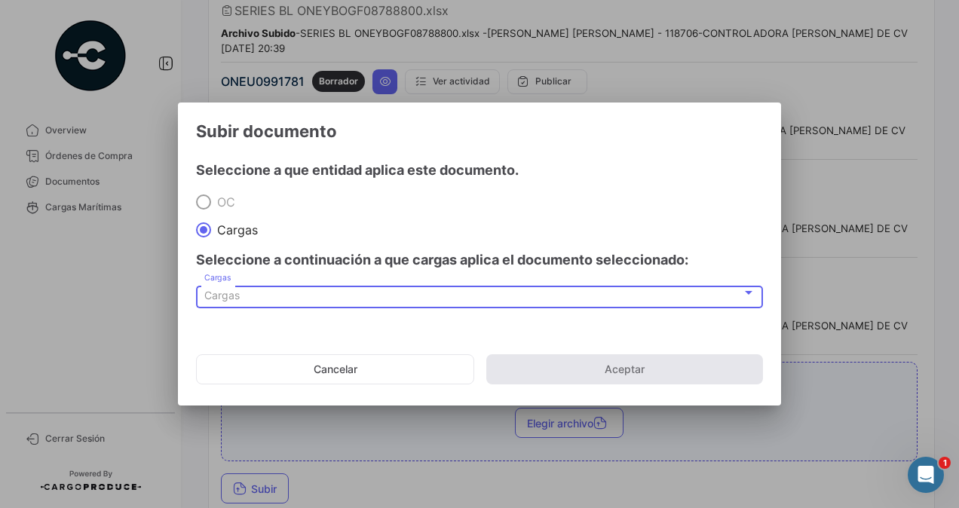
click at [243, 294] on div "Cargas" at bounding box center [473, 296] width 538 height 13
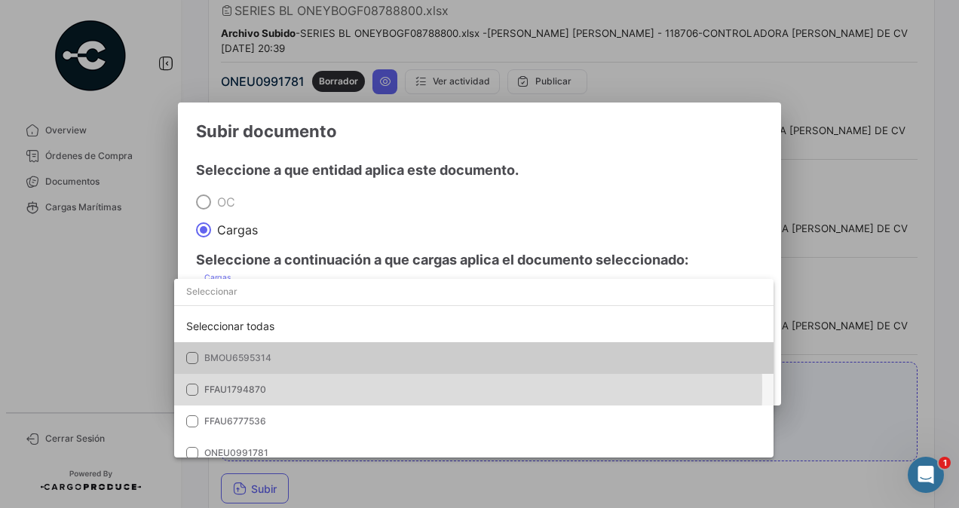
click at [256, 389] on span "FFAU1794870" at bounding box center [235, 389] width 62 height 11
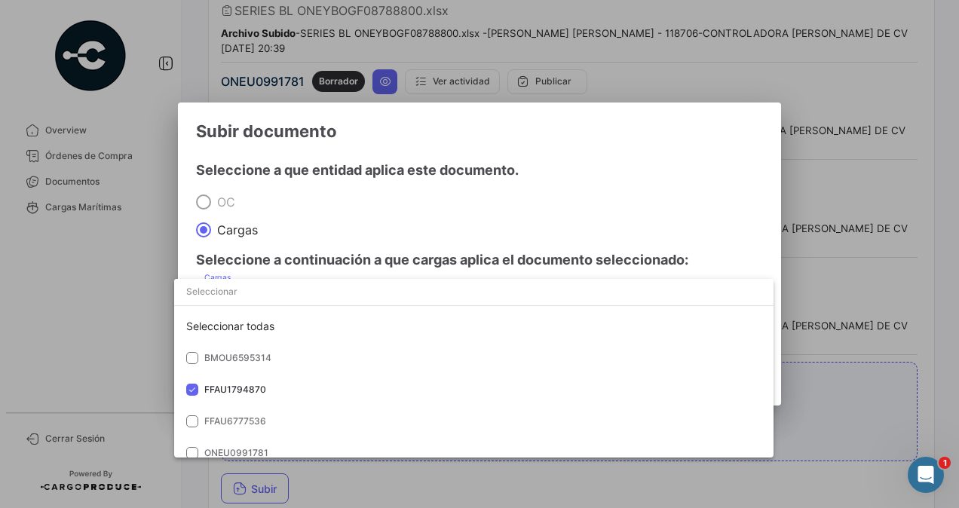
click at [815, 364] on div at bounding box center [479, 254] width 959 height 508
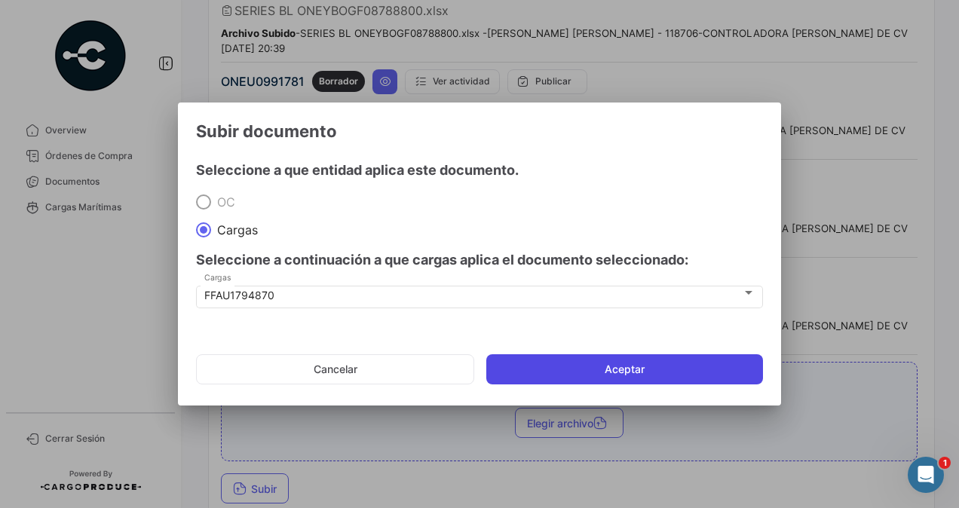
click at [663, 369] on button "Aceptar" at bounding box center [624, 370] width 277 height 30
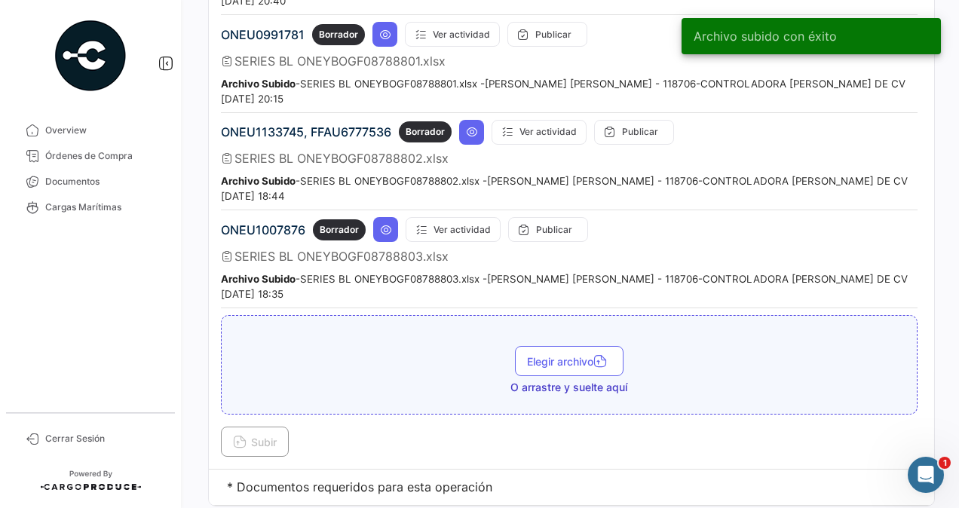
scroll to position [2733, 0]
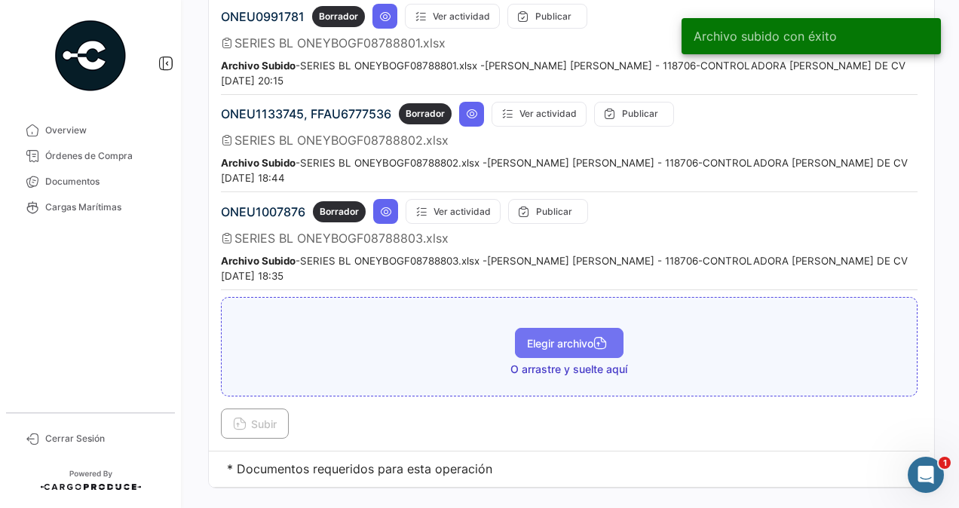
click at [540, 337] on span "Elegir archivo" at bounding box center [569, 343] width 84 height 13
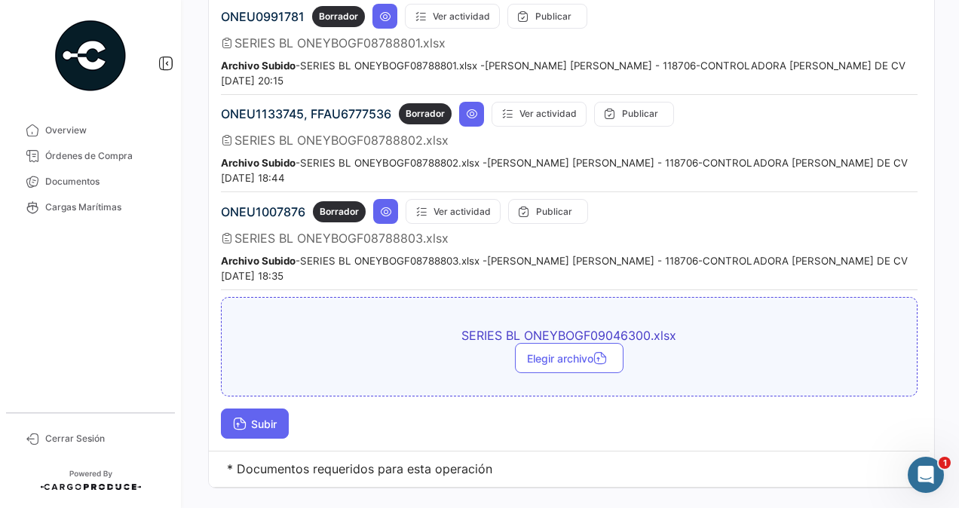
click at [255, 418] on span "Subir" at bounding box center [255, 424] width 44 height 13
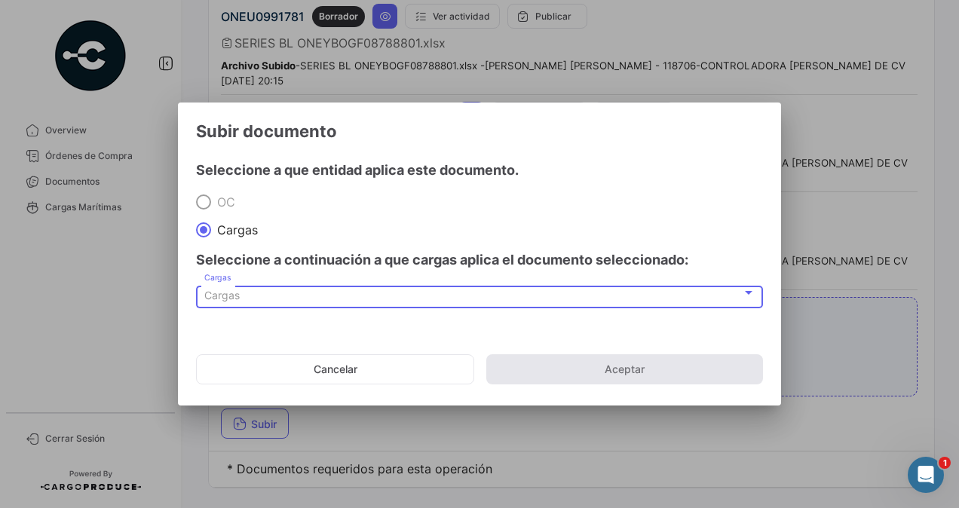
click at [265, 293] on div "Cargas" at bounding box center [473, 296] width 538 height 13
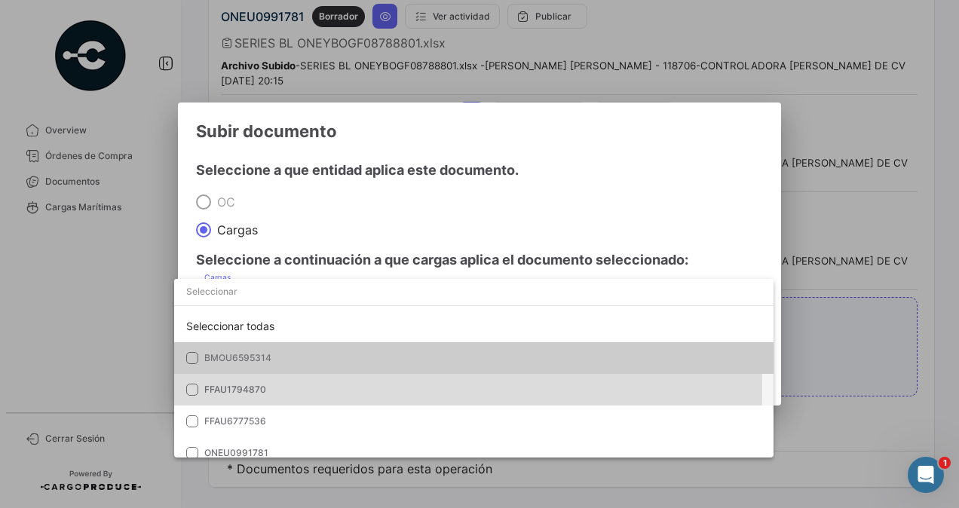
drag, startPoint x: 242, startPoint y: 391, endPoint x: 305, endPoint y: 376, distance: 64.2
click at [242, 390] on span "FFAU1794870" at bounding box center [235, 389] width 62 height 11
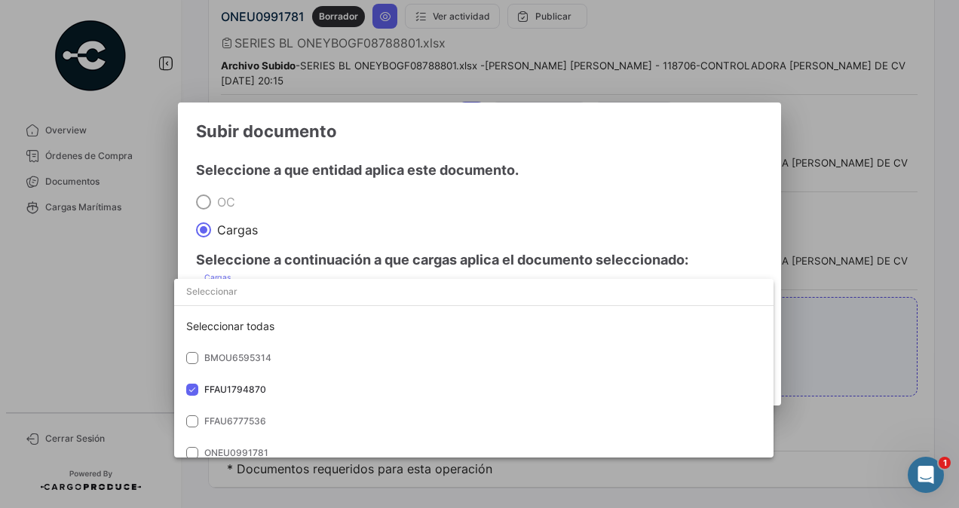
click at [856, 324] on div at bounding box center [479, 254] width 959 height 508
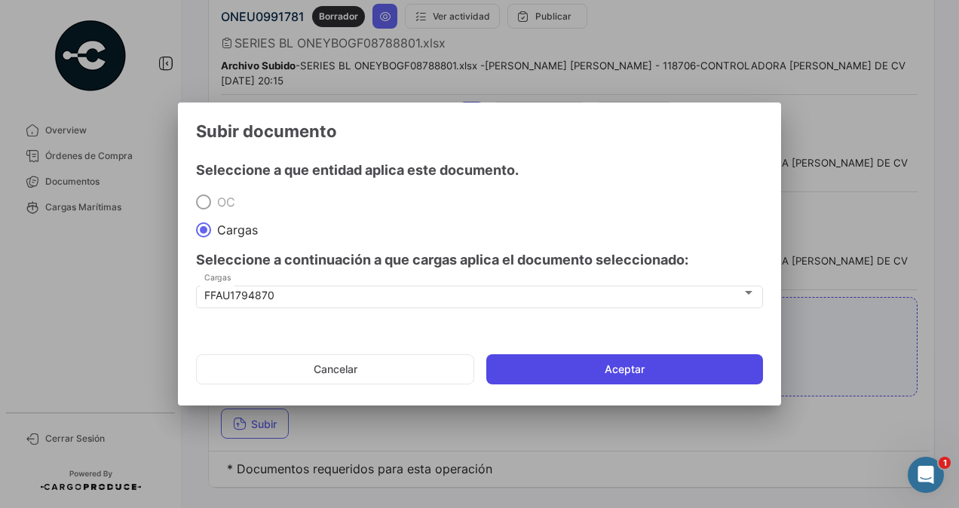
click at [680, 370] on button "Aceptar" at bounding box center [624, 370] width 277 height 30
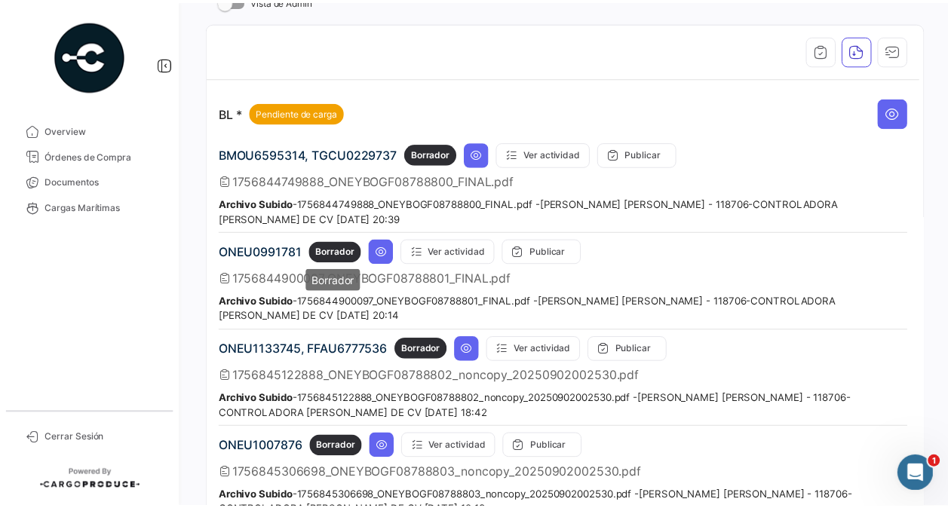
scroll to position [0, 0]
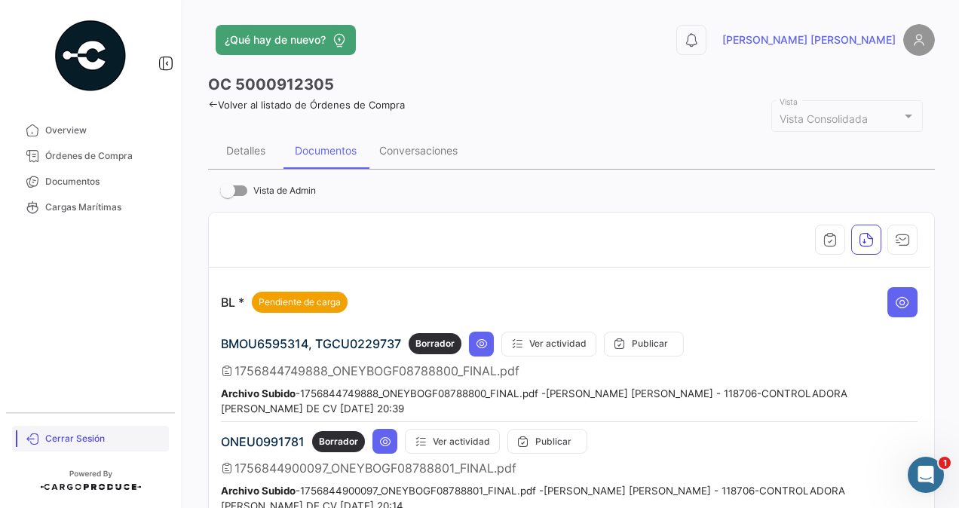
click at [72, 442] on span "Cerrar Sesión" at bounding box center [104, 439] width 118 height 14
